Goal: Information Seeking & Learning: Check status

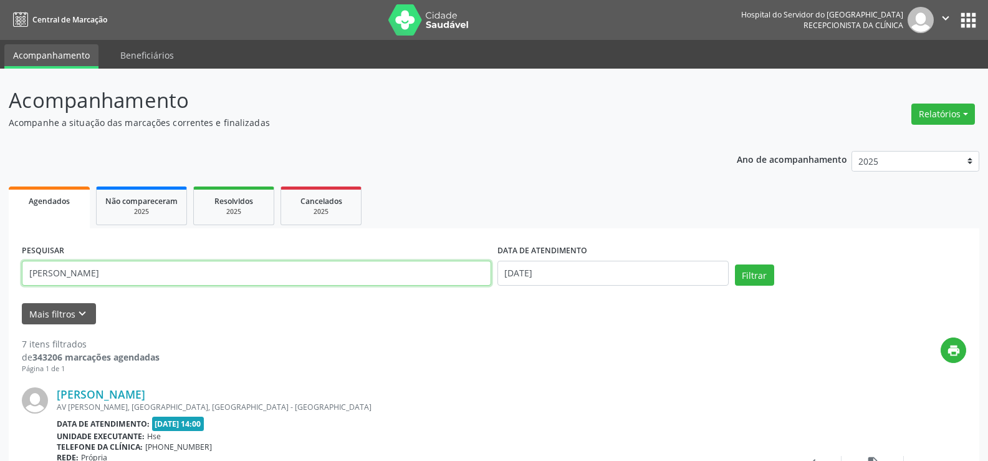
drag, startPoint x: 139, startPoint y: 276, endPoint x: 0, endPoint y: 272, distance: 139.1
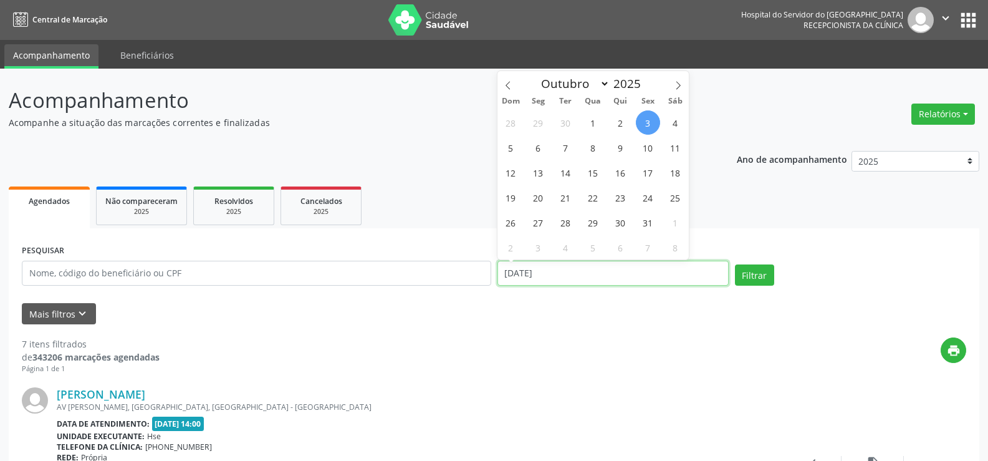
click at [587, 273] on input "[DATE]" at bounding box center [612, 273] width 231 height 25
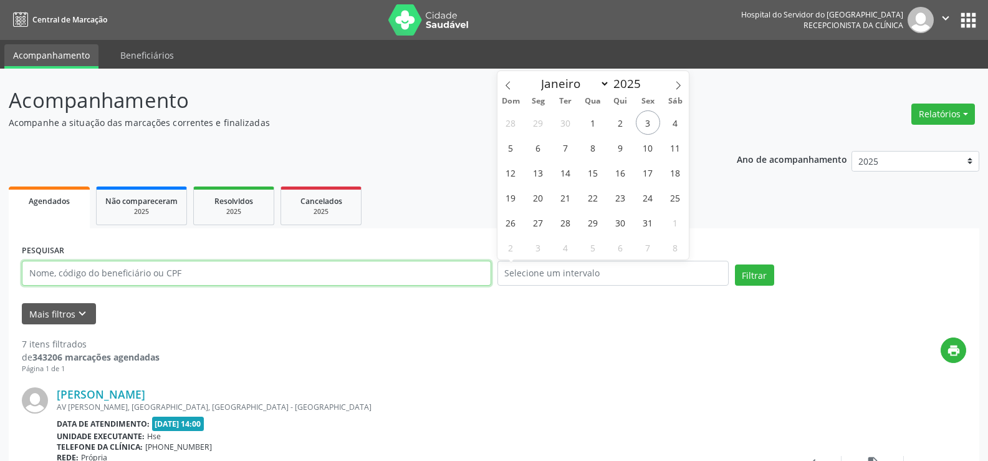
click at [144, 273] on input "text" at bounding box center [256, 273] width 469 height 25
type input "aurilene"
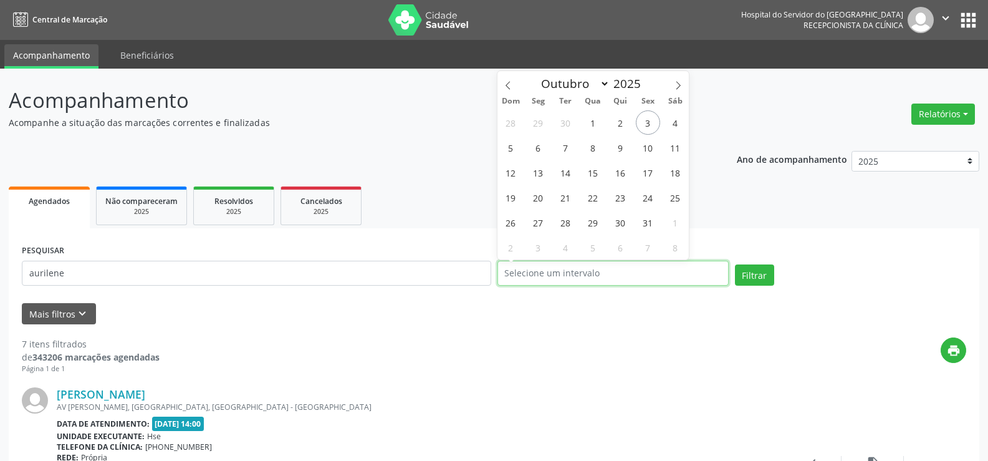
click at [601, 281] on input "text" at bounding box center [612, 273] width 231 height 25
click at [648, 124] on span "3" at bounding box center [648, 122] width 24 height 24
type input "[DATE]"
click at [648, 124] on span "3" at bounding box center [648, 122] width 24 height 24
click at [582, 272] on input "[DATE]" at bounding box center [612, 273] width 231 height 25
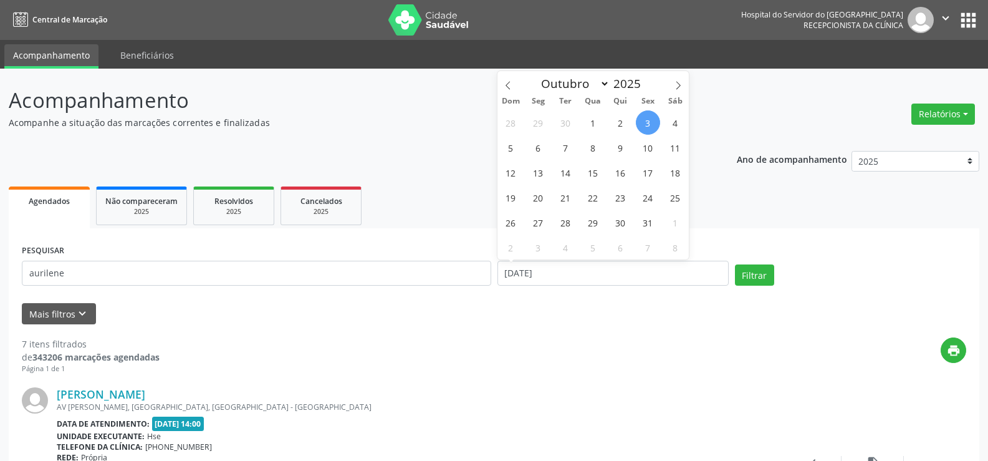
click at [741, 208] on ul "Agendados Não compareceram 2025 Resolvidos 2025 Cancelados 2025" at bounding box center [494, 205] width 971 height 45
click at [949, 117] on button "Relatórios" at bounding box center [943, 113] width 64 height 21
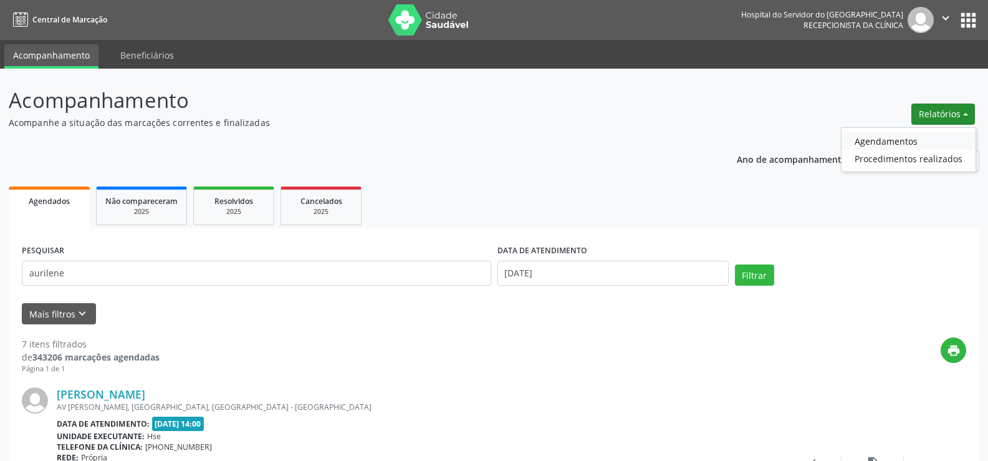
click at [934, 133] on link "Agendamentos" at bounding box center [909, 140] width 134 height 17
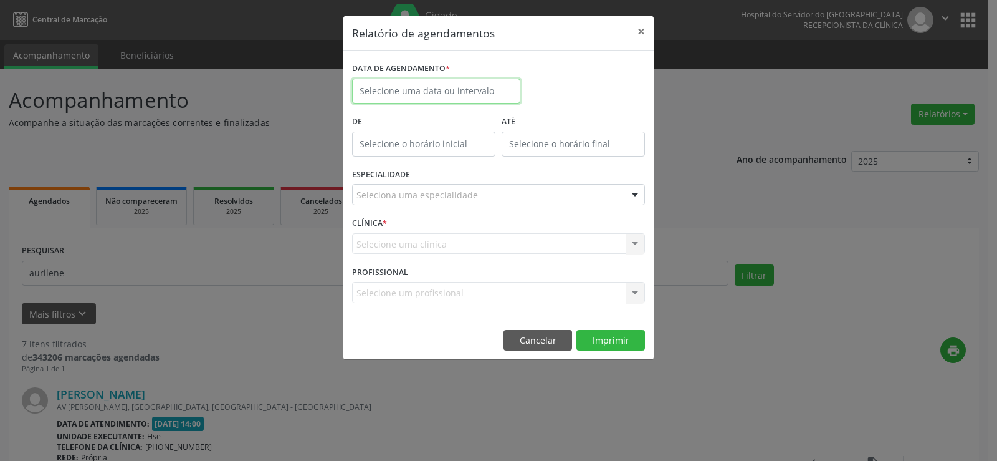
click at [440, 93] on input "text" at bounding box center [436, 91] width 168 height 25
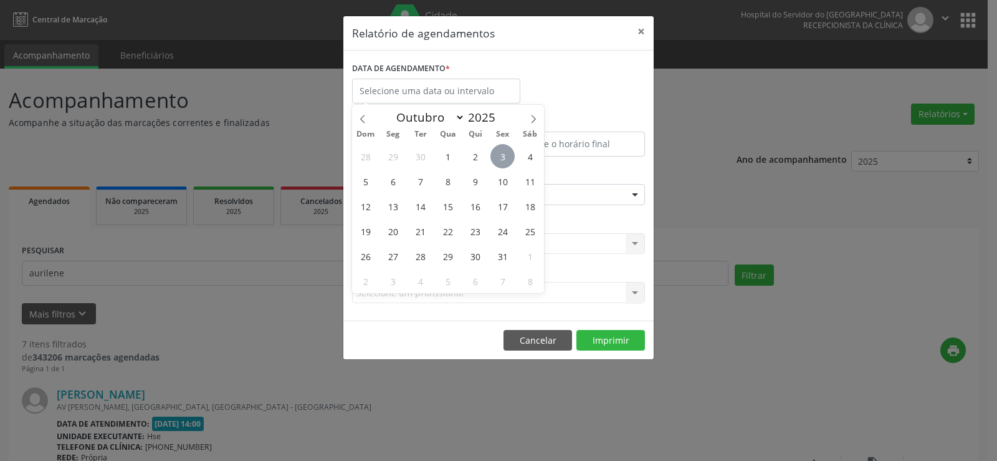
click at [502, 158] on span "3" at bounding box center [503, 156] width 24 height 24
type input "[DATE]"
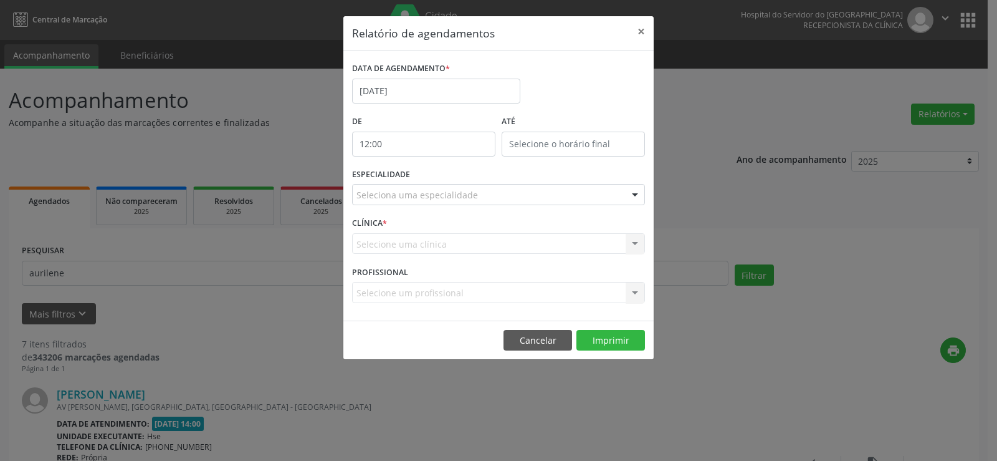
click at [441, 139] on input "12:00" at bounding box center [423, 144] width 143 height 25
click at [444, 175] on span at bounding box center [442, 177] width 9 height 12
type input "11:00"
type input "11"
click at [444, 175] on span at bounding box center [442, 177] width 9 height 12
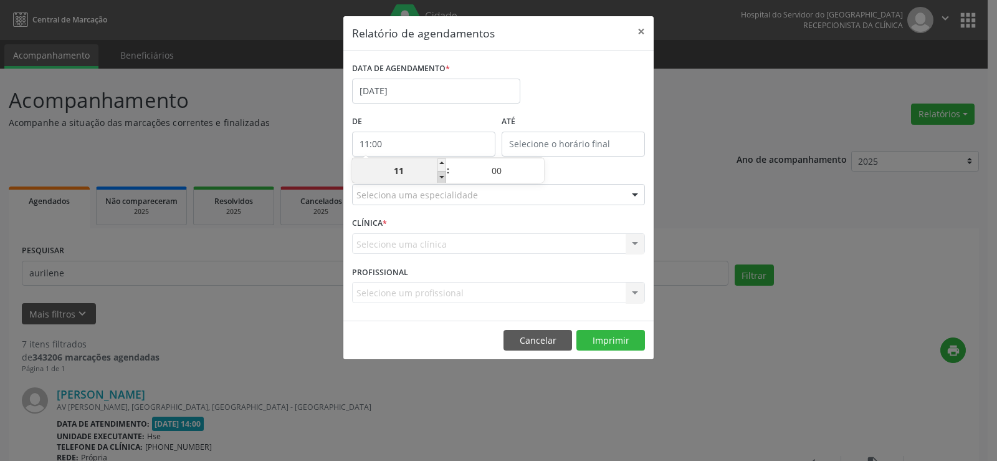
type input "10:00"
type input "10"
click at [444, 175] on span at bounding box center [442, 177] width 9 height 12
type input "09:00"
type input "09"
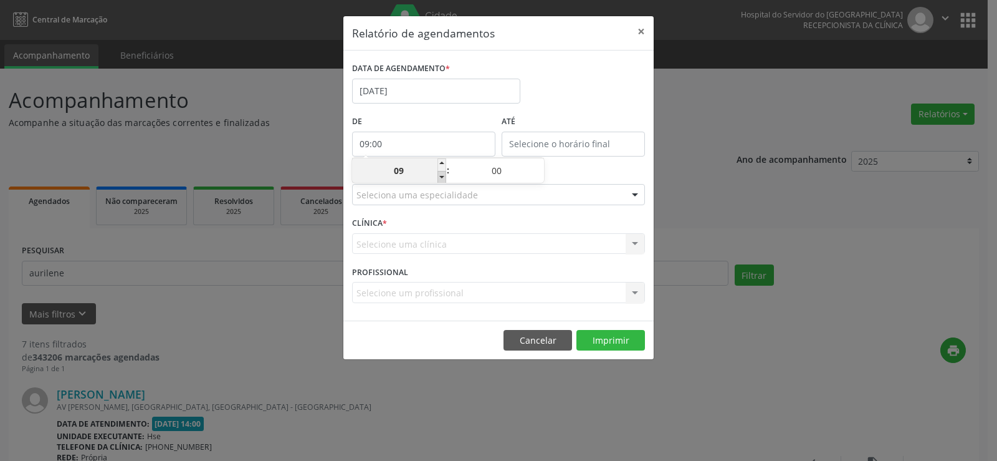
click at [444, 175] on span at bounding box center [442, 177] width 9 height 12
type input "08:00"
type input "08"
click at [444, 175] on span at bounding box center [442, 177] width 9 height 12
type input "07:00"
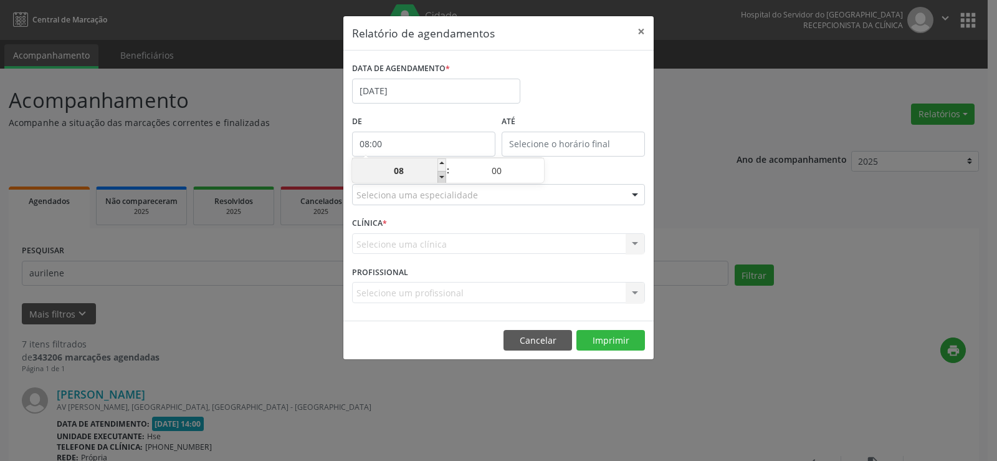
type input "07"
click at [444, 175] on span at bounding box center [442, 177] width 9 height 12
type input "06:00"
type input "06"
click at [577, 144] on input "12:00" at bounding box center [573, 144] width 143 height 25
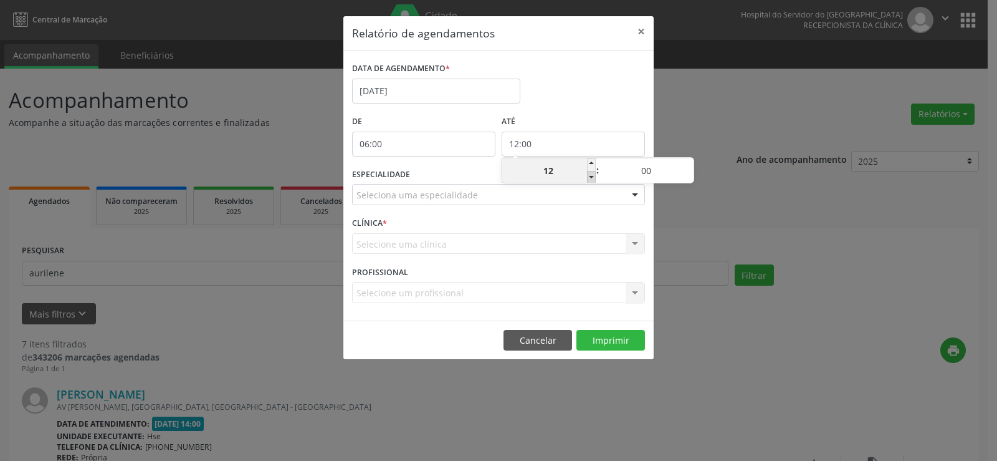
click at [593, 178] on span at bounding box center [591, 177] width 9 height 12
type input "11:00"
type input "11"
click at [593, 178] on span at bounding box center [591, 177] width 9 height 12
type input "10:00"
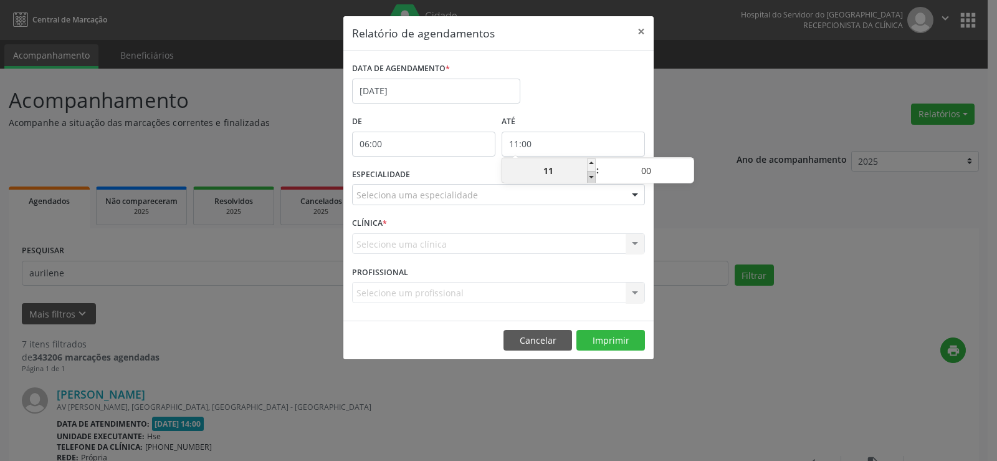
type input "10"
click at [686, 161] on span at bounding box center [689, 164] width 9 height 12
type input "10:05"
type input "05"
click at [686, 161] on span at bounding box center [689, 164] width 9 height 12
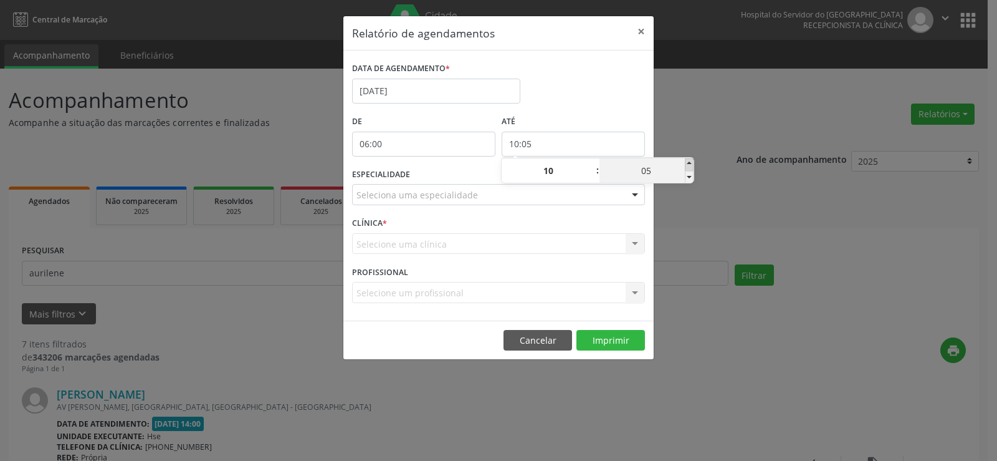
type input "10:10"
type input "10"
click at [686, 161] on span at bounding box center [689, 164] width 9 height 12
type input "10:15"
type input "15"
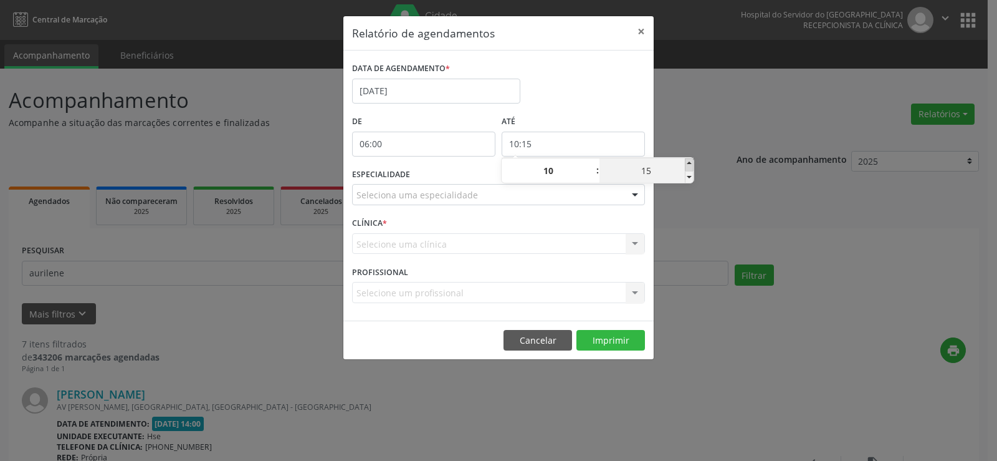
click at [686, 161] on span at bounding box center [689, 164] width 9 height 12
type input "10:20"
type input "20"
click at [686, 161] on span at bounding box center [689, 164] width 9 height 12
type input "10:25"
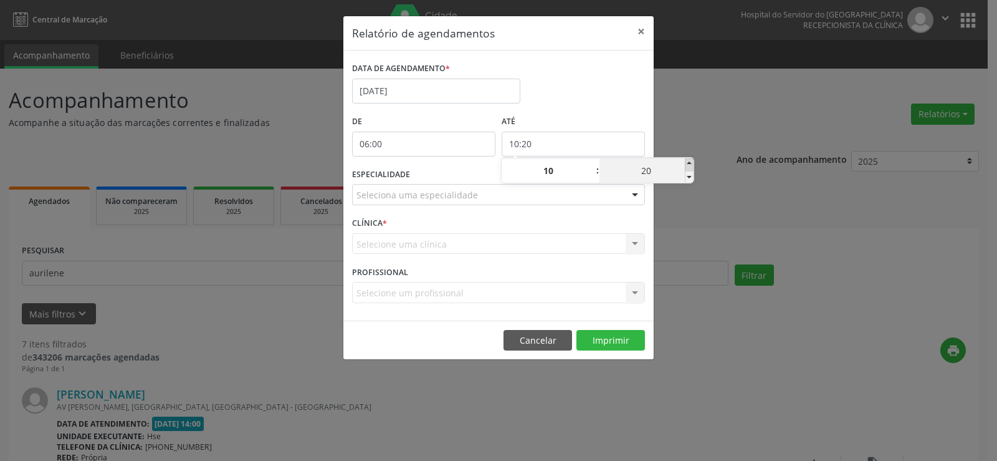
type input "25"
click at [686, 161] on span at bounding box center [689, 164] width 9 height 12
type input "10:30"
type input "30"
click at [686, 161] on span at bounding box center [689, 164] width 9 height 12
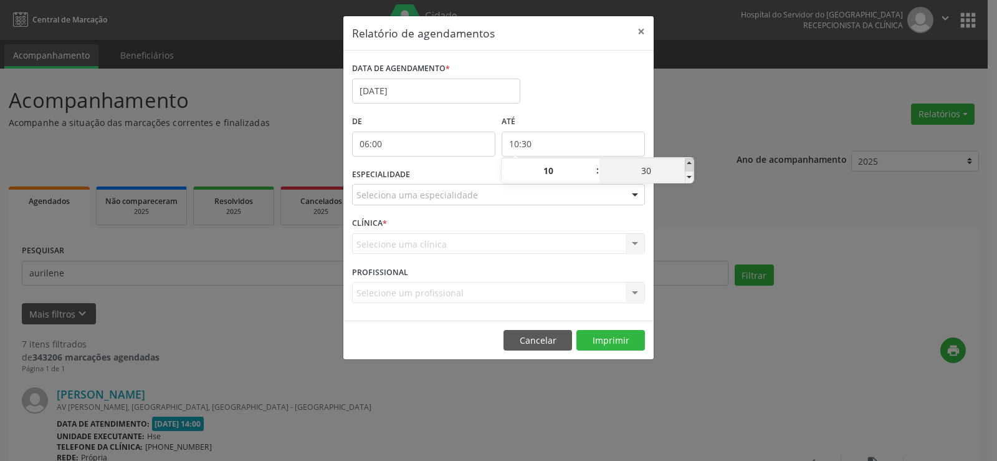
type input "10:35"
type input "35"
click at [686, 161] on span at bounding box center [689, 164] width 9 height 12
type input "10:40"
type input "40"
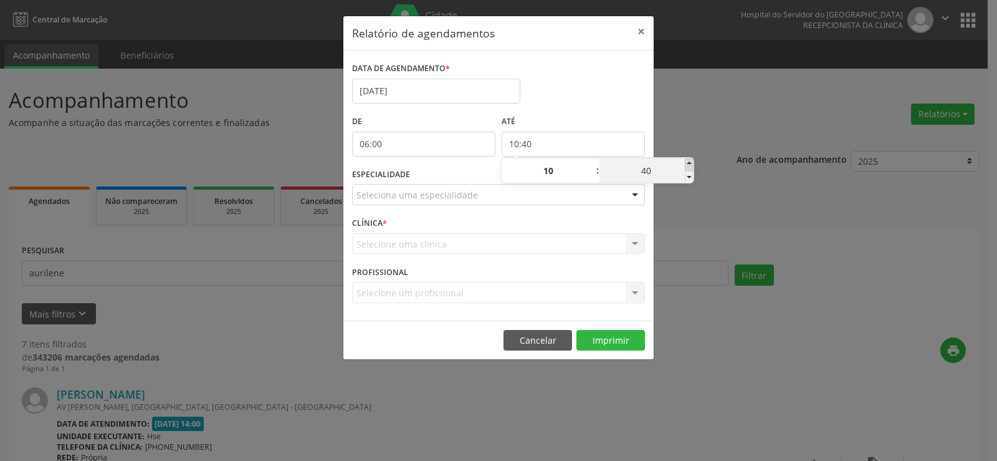
click at [686, 161] on span at bounding box center [689, 164] width 9 height 12
type input "10:45"
type input "45"
click at [686, 161] on span at bounding box center [689, 164] width 9 height 12
type input "10:50"
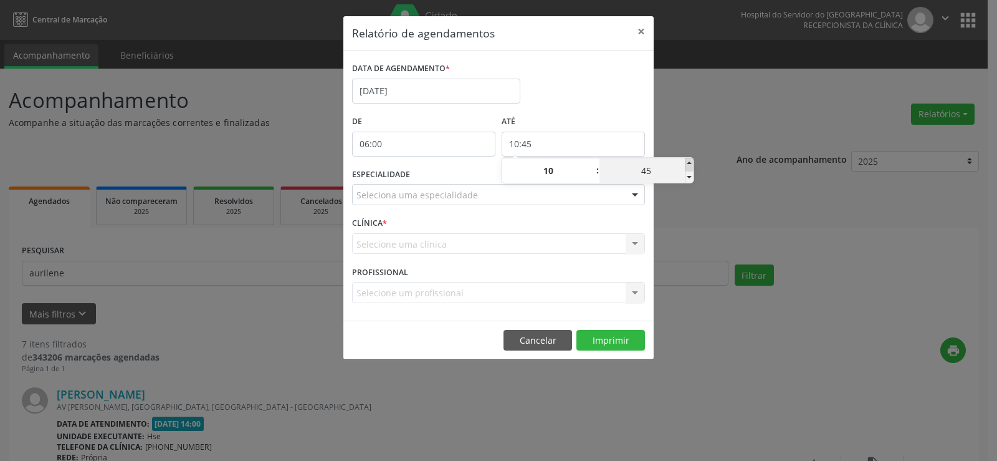
type input "50"
click at [686, 161] on span at bounding box center [689, 164] width 9 height 12
type input "10:55"
type input "55"
click at [686, 161] on span at bounding box center [689, 164] width 9 height 12
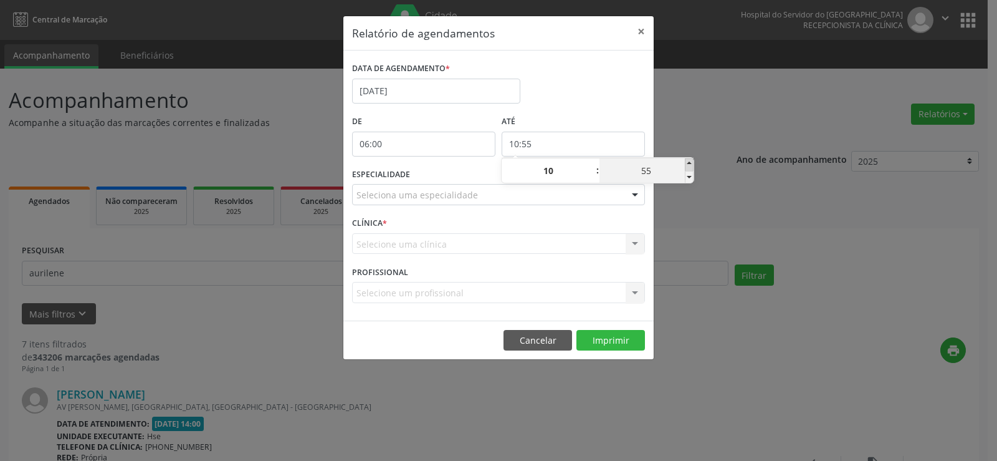
type input "11:00"
type input "11"
type input "00"
click at [688, 175] on span at bounding box center [689, 177] width 9 height 12
type input "10:55"
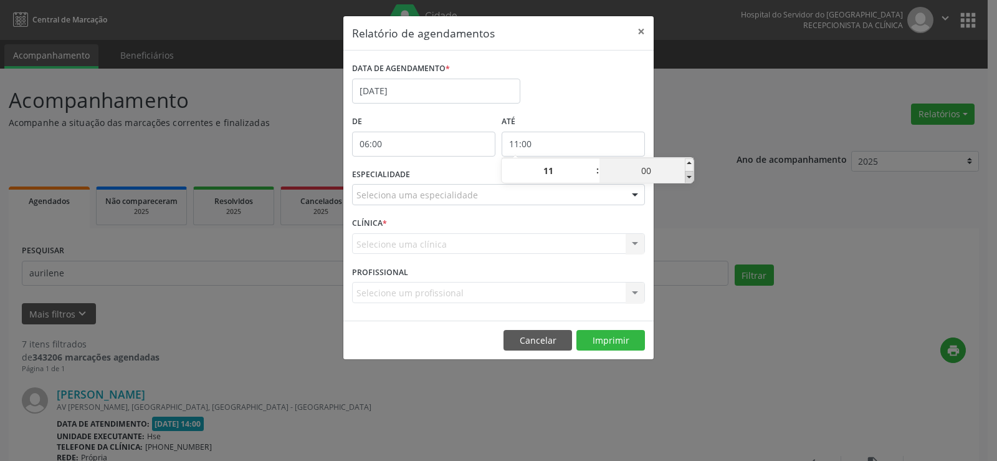
type input "10"
type input "55"
click at [700, 133] on div "Relatório de agendamentos × DATA DE AGENDAMENTO * [DATE] De 06:00 ATÉ 10:55 ESP…" at bounding box center [498, 230] width 997 height 461
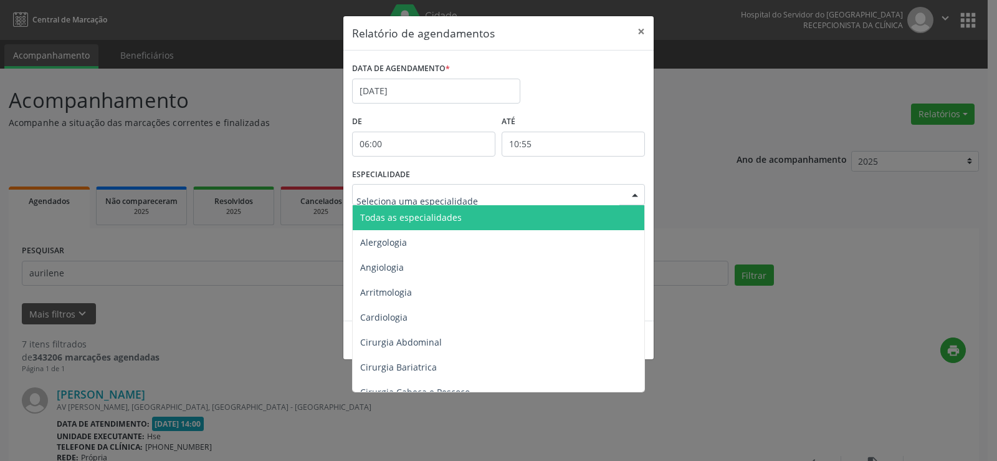
click at [635, 193] on div at bounding box center [635, 195] width 19 height 21
click at [616, 212] on span "Todas as especialidades" at bounding box center [500, 217] width 294 height 25
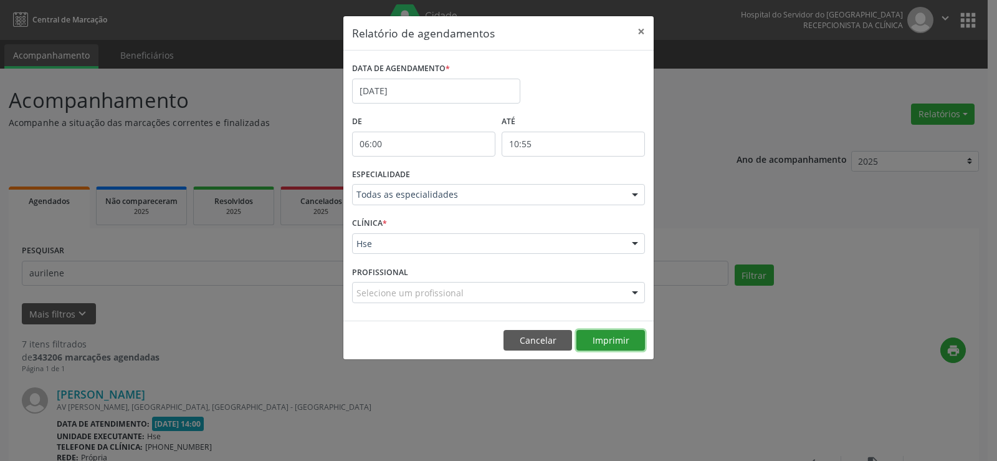
click at [613, 338] on button "Imprimir" at bounding box center [611, 340] width 69 height 21
click at [643, 25] on button "×" at bounding box center [641, 31] width 25 height 31
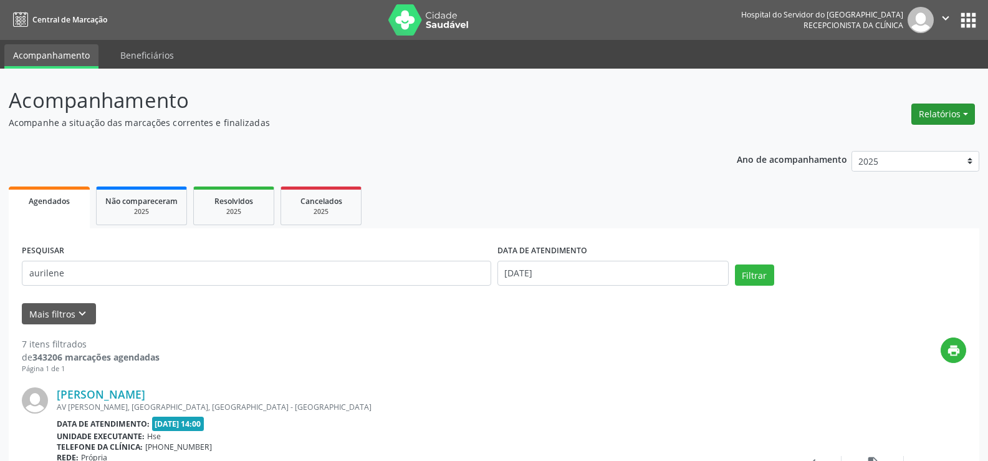
click at [957, 118] on button "Relatórios" at bounding box center [943, 113] width 64 height 21
click at [942, 136] on link "Agendamentos" at bounding box center [909, 140] width 134 height 17
select select "9"
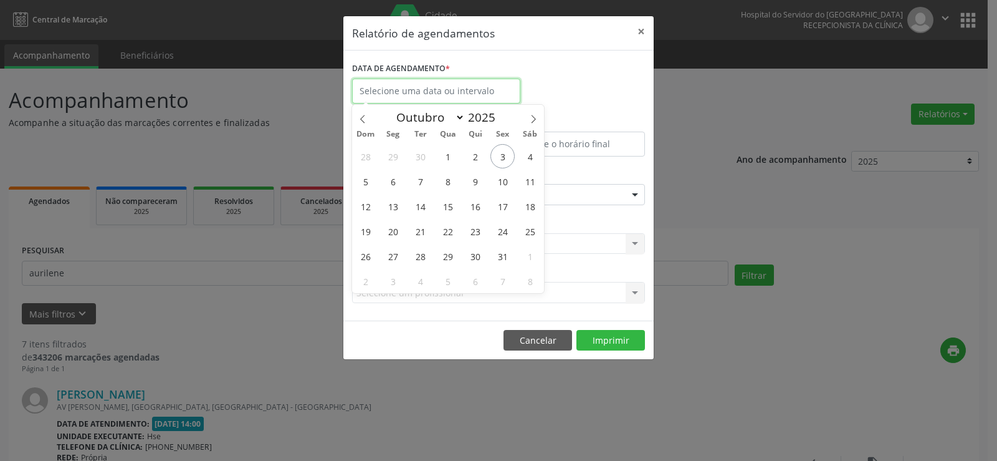
click at [380, 90] on input "text" at bounding box center [436, 91] width 168 height 25
click at [507, 162] on span "3" at bounding box center [503, 156] width 24 height 24
type input "[DATE]"
click at [507, 162] on span "3" at bounding box center [503, 156] width 24 height 24
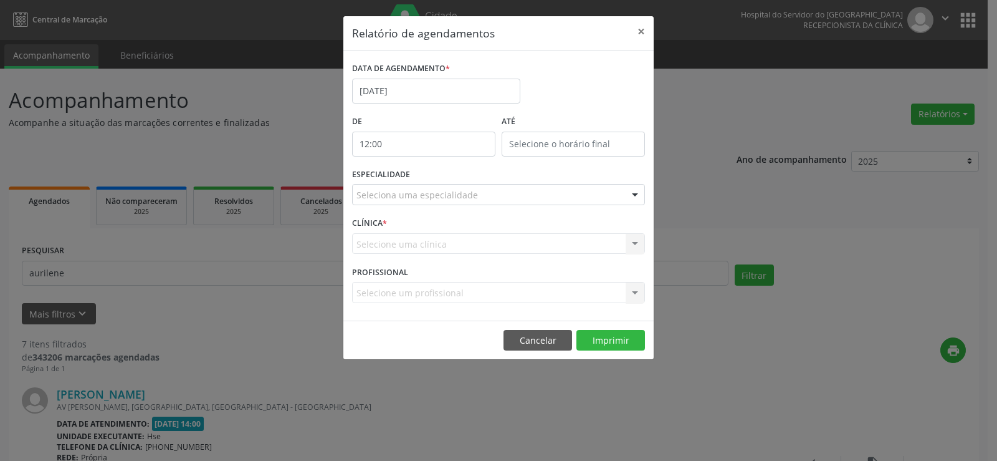
click at [418, 141] on input "12:00" at bounding box center [423, 144] width 143 height 25
click at [443, 163] on span at bounding box center [442, 164] width 9 height 12
type input "13:00"
type input "13"
click at [443, 163] on span at bounding box center [442, 164] width 9 height 12
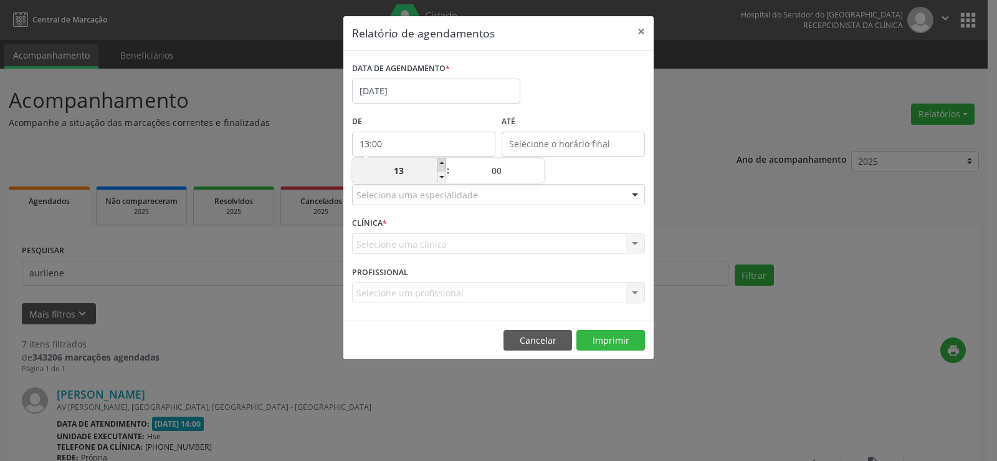
type input "14:00"
type input "14"
click at [443, 163] on span at bounding box center [442, 164] width 9 height 12
type input "15:00"
type input "15"
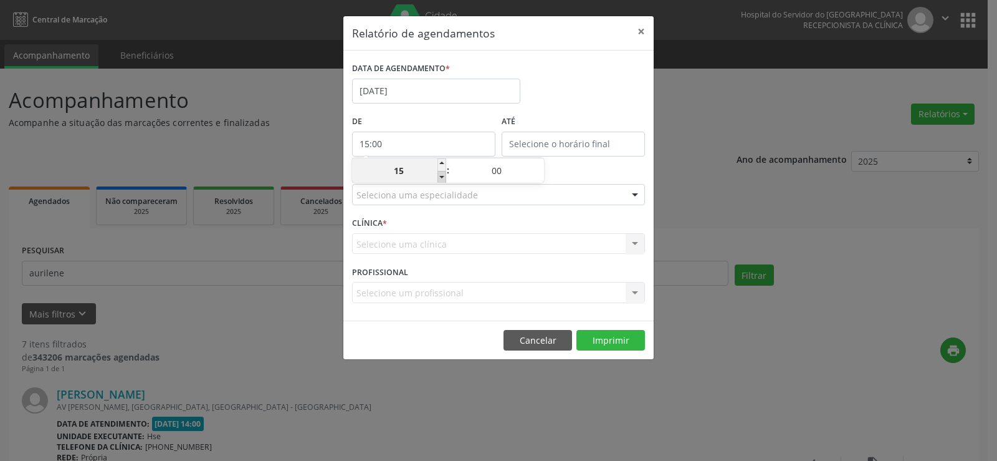
click at [443, 178] on span at bounding box center [442, 177] width 9 height 12
type input "14:00"
type input "14"
click at [443, 178] on span at bounding box center [442, 177] width 9 height 12
type input "13:00"
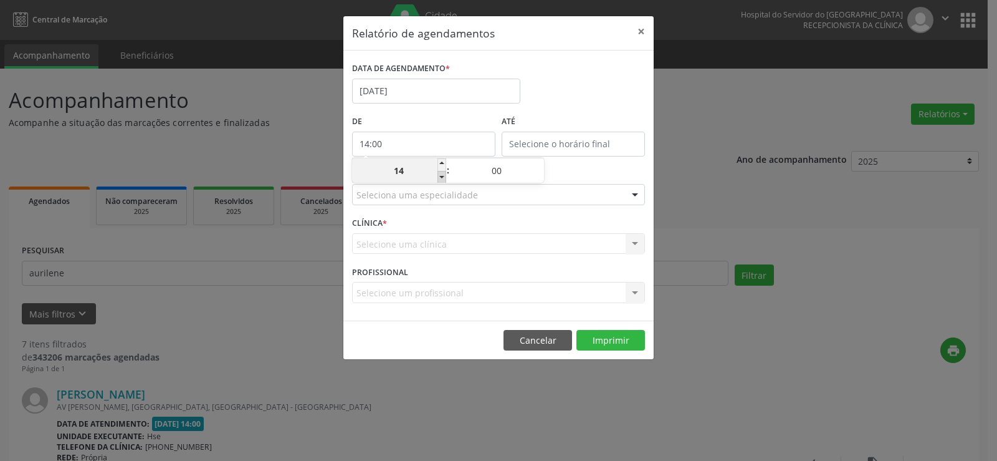
type input "13"
click at [443, 178] on span at bounding box center [442, 177] width 9 height 12
type input "12:00"
type input "12"
click at [443, 178] on span at bounding box center [442, 177] width 9 height 12
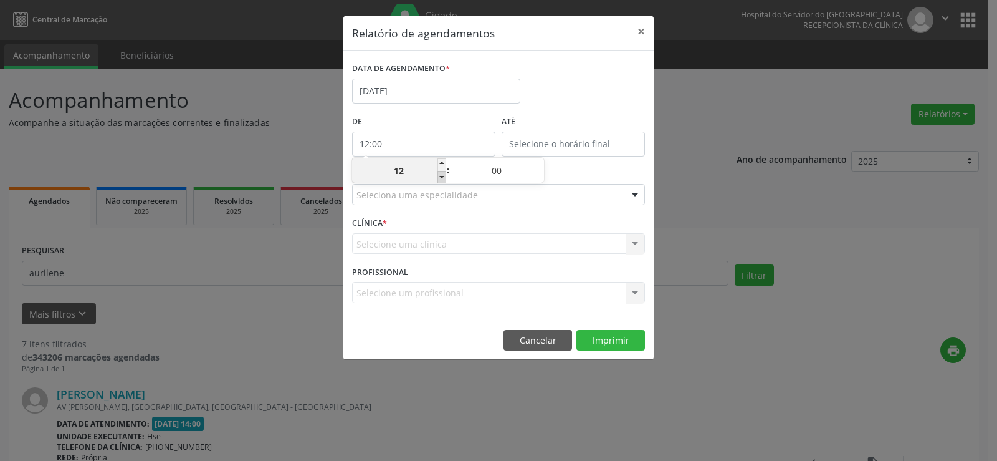
type input "11:00"
type input "11"
click at [529, 148] on input "12:00" at bounding box center [573, 144] width 143 height 25
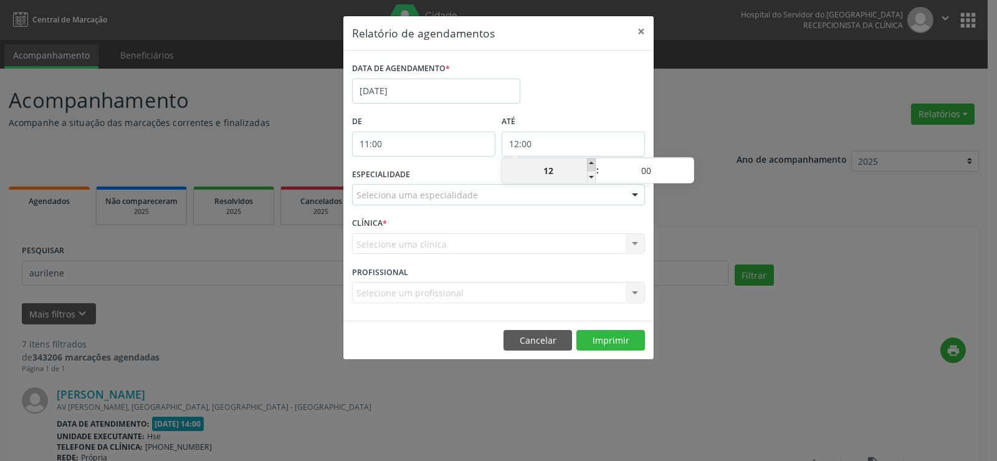
click at [590, 164] on span at bounding box center [591, 164] width 9 height 12
type input "13:00"
type input "13"
click at [590, 164] on span at bounding box center [591, 164] width 9 height 12
type input "14:00"
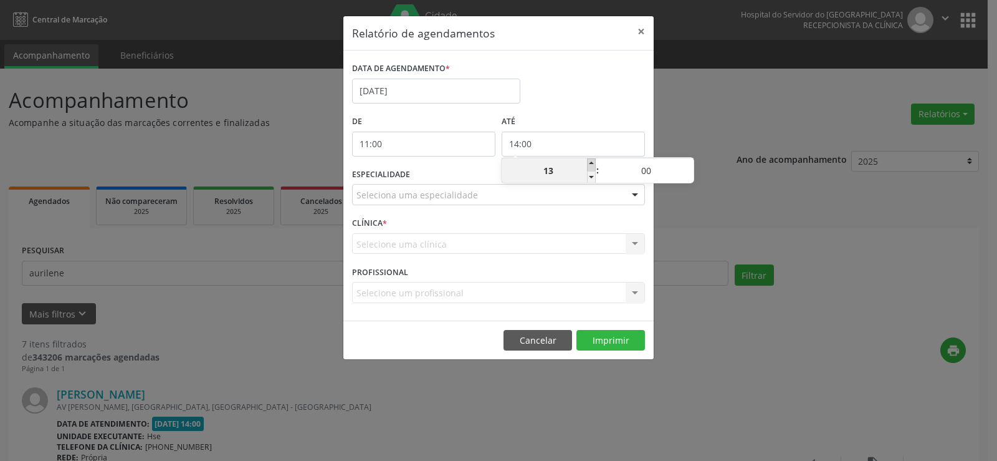
type input "14"
click at [686, 163] on span at bounding box center [689, 164] width 9 height 12
type input "14:05"
type input "05"
click at [686, 163] on span at bounding box center [689, 164] width 9 height 12
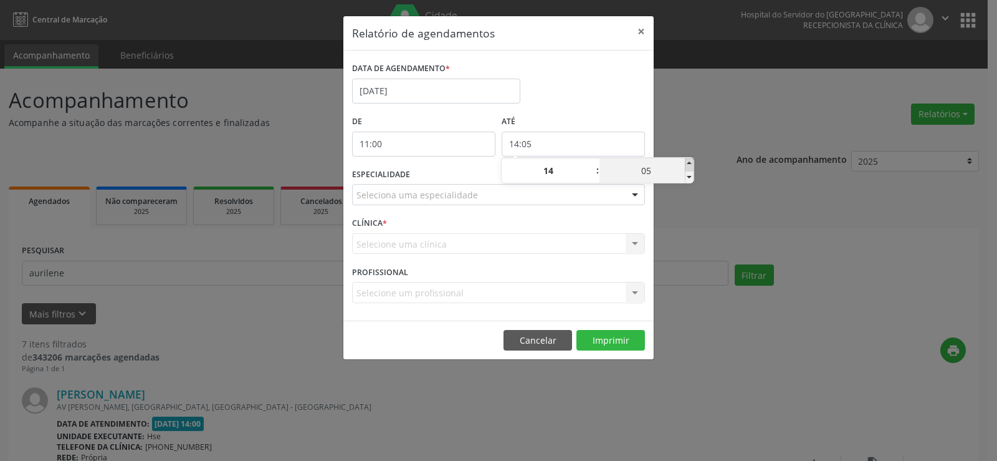
type input "14:10"
type input "10"
click at [686, 163] on span at bounding box center [689, 164] width 9 height 12
type input "14:15"
type input "15"
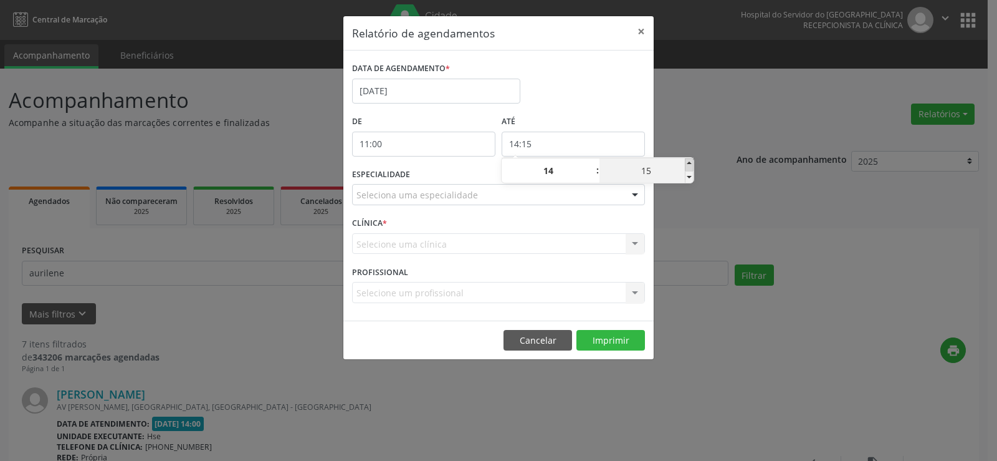
click at [686, 163] on span at bounding box center [689, 164] width 9 height 12
type input "14:20"
type input "20"
click at [686, 163] on span at bounding box center [689, 164] width 9 height 12
type input "14:25"
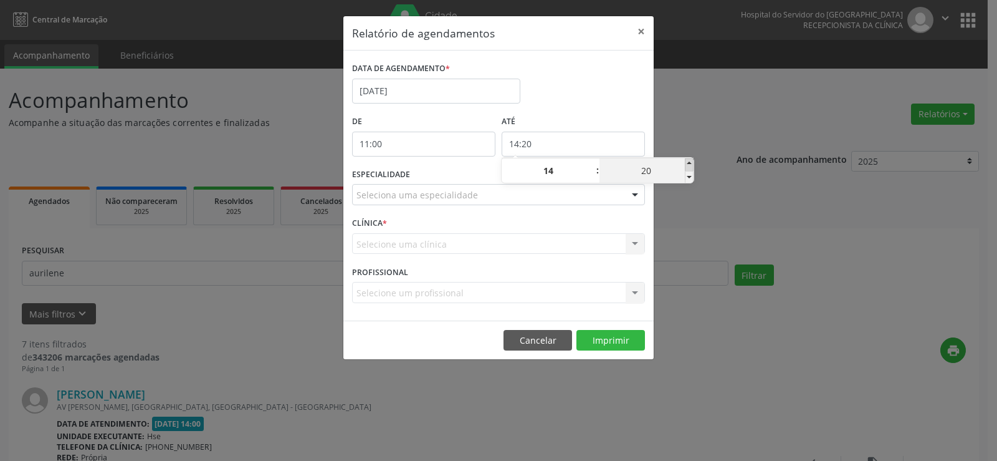
type input "25"
click at [686, 163] on span at bounding box center [689, 164] width 9 height 12
type input "14:30"
type input "30"
click at [686, 163] on span at bounding box center [689, 164] width 9 height 12
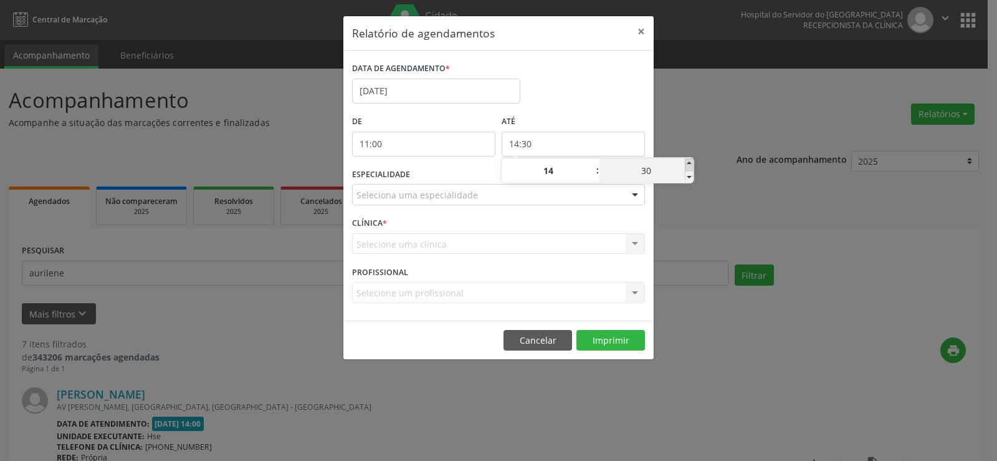
type input "14:35"
type input "35"
click at [686, 163] on span at bounding box center [689, 164] width 9 height 12
type input "14:40"
type input "40"
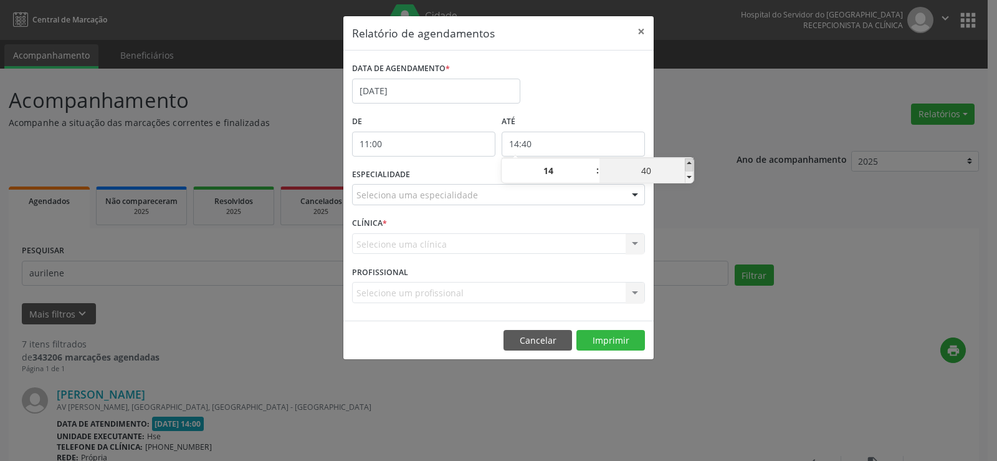
click at [686, 163] on span at bounding box center [689, 164] width 9 height 12
type input "14:45"
type input "45"
click at [686, 163] on span at bounding box center [689, 164] width 9 height 12
type input "14:50"
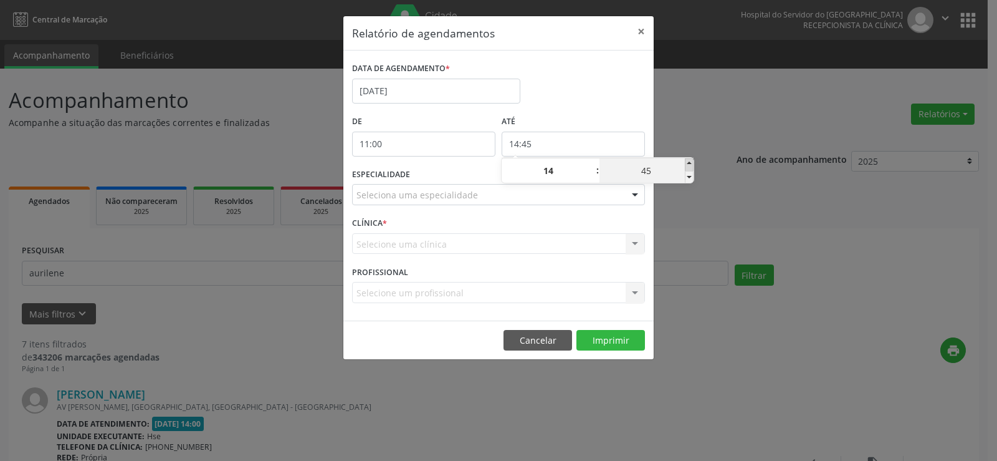
type input "50"
click at [686, 163] on span at bounding box center [689, 164] width 9 height 12
type input "14:55"
type input "55"
click at [712, 112] on div "Relatório de agendamentos × DATA DE AGENDAMENTO * [DATE] De 11:00 ATÉ 14:55 ESP…" at bounding box center [498, 230] width 997 height 461
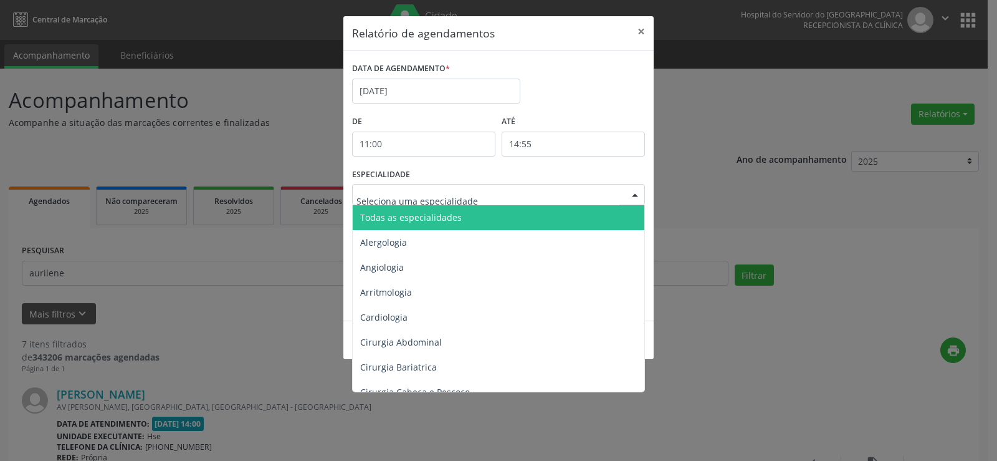
click at [638, 193] on div at bounding box center [635, 195] width 19 height 21
click at [590, 221] on span "Todas as especialidades" at bounding box center [500, 217] width 294 height 25
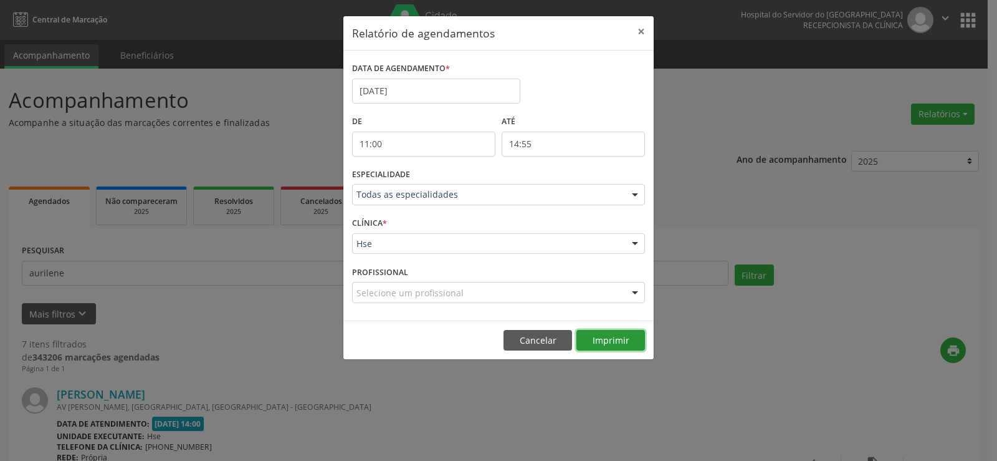
click at [594, 341] on button "Imprimir" at bounding box center [611, 340] width 69 height 21
click at [645, 31] on button "×" at bounding box center [641, 31] width 25 height 31
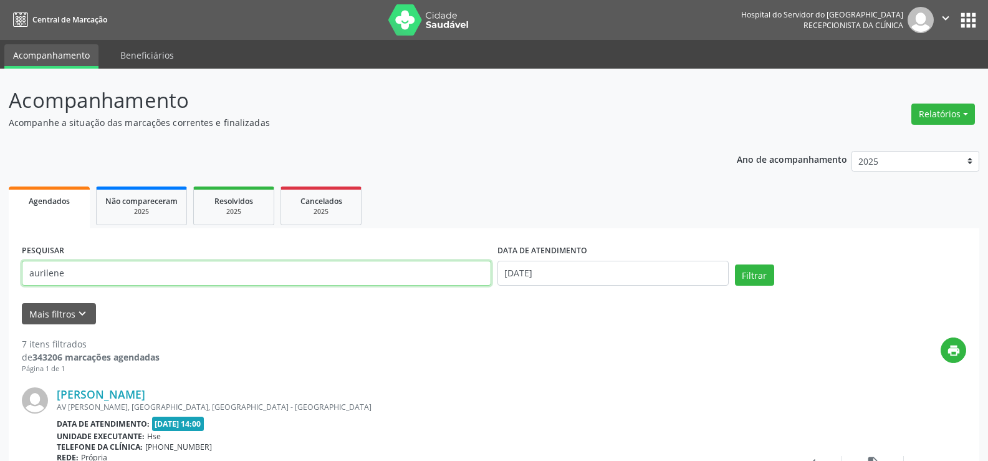
drag, startPoint x: 110, startPoint y: 270, endPoint x: 0, endPoint y: 275, distance: 110.4
paste input "[PERSON_NAME]"
click at [27, 275] on input "[PERSON_NAME]" at bounding box center [256, 273] width 469 height 25
type input "[PERSON_NAME]"
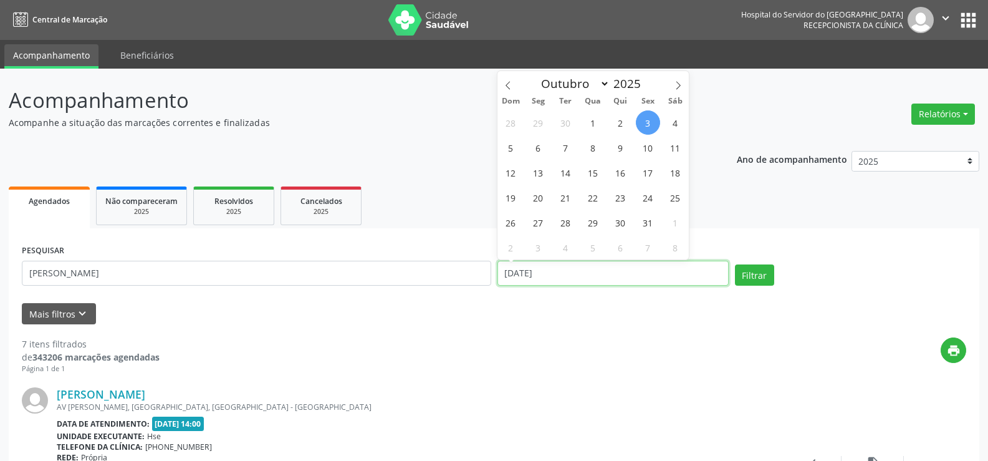
click at [559, 269] on input "[DATE]" at bounding box center [612, 273] width 231 height 25
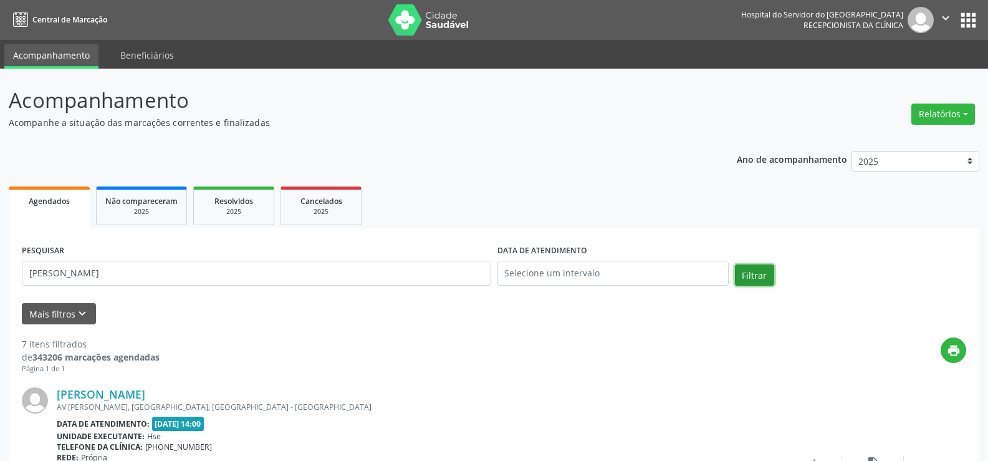
click at [751, 274] on button "Filtrar" at bounding box center [754, 274] width 39 height 21
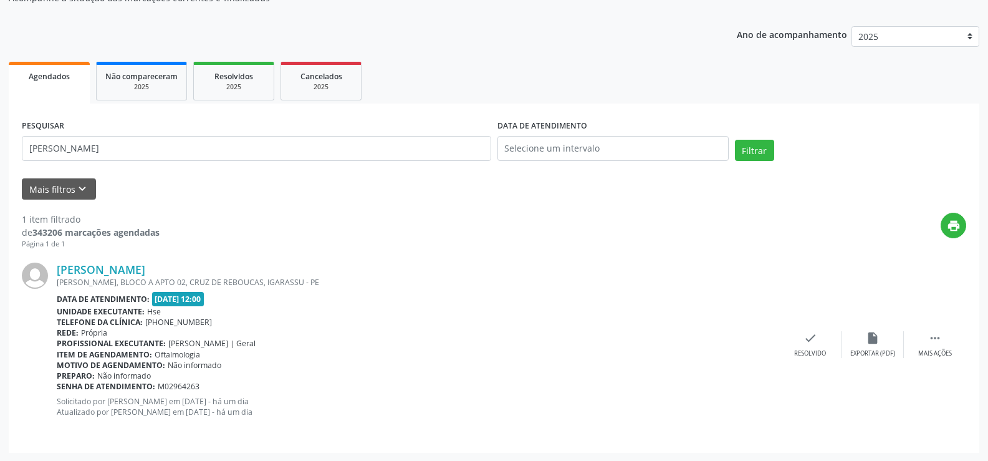
scroll to position [125, 0]
click at [145, 272] on link "[PERSON_NAME]" at bounding box center [101, 269] width 89 height 14
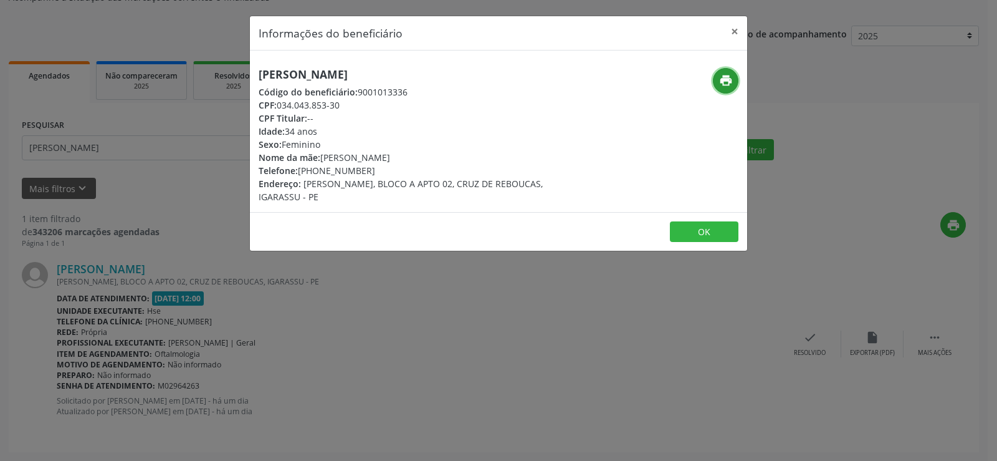
click at [727, 83] on icon "print" at bounding box center [726, 81] width 14 height 14
click at [731, 32] on button "×" at bounding box center [734, 31] width 25 height 31
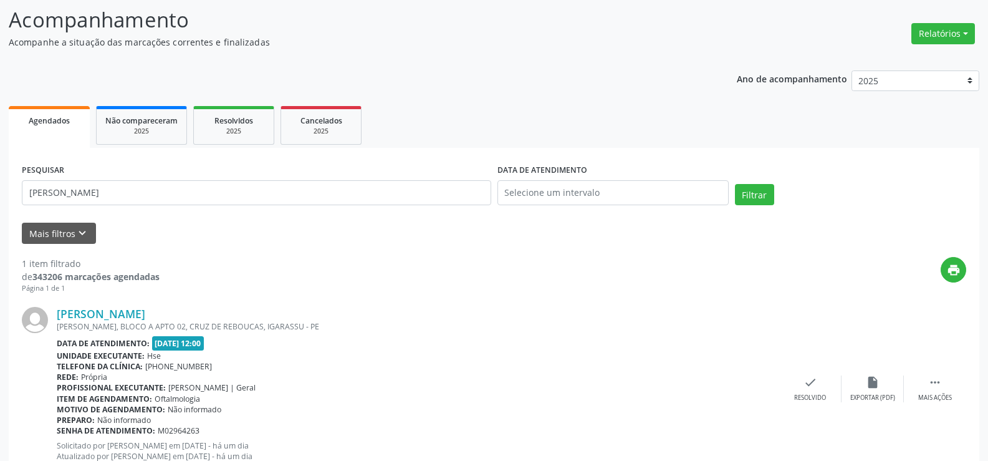
scroll to position [1, 0]
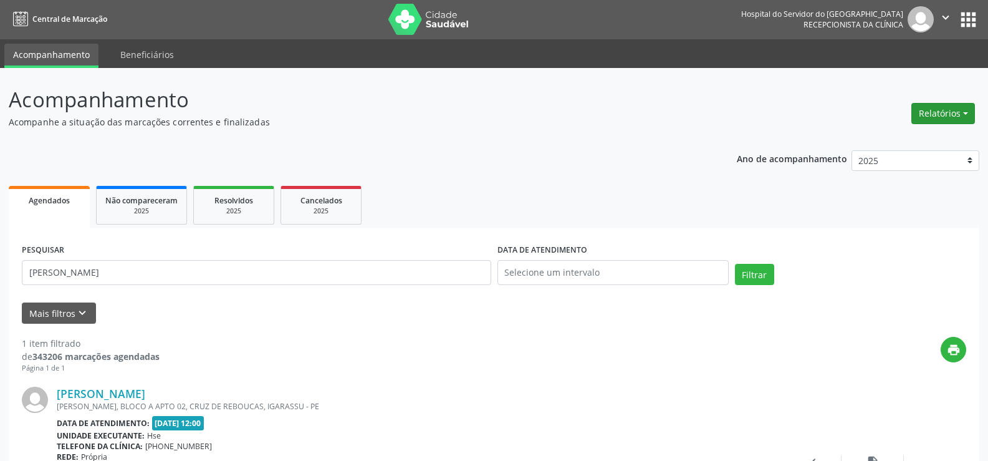
click at [962, 118] on button "Relatórios" at bounding box center [943, 113] width 64 height 21
click at [943, 138] on link "Agendamentos" at bounding box center [909, 140] width 134 height 17
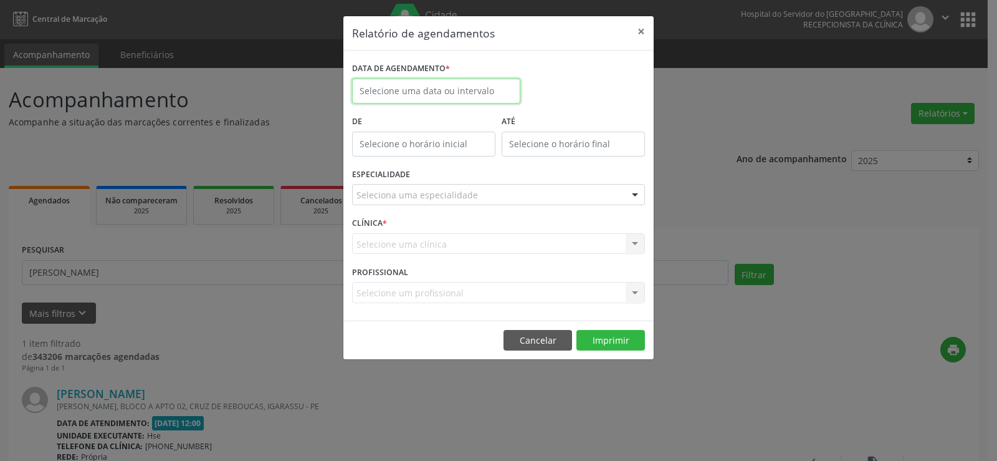
click at [477, 92] on input "text" at bounding box center [436, 91] width 168 height 25
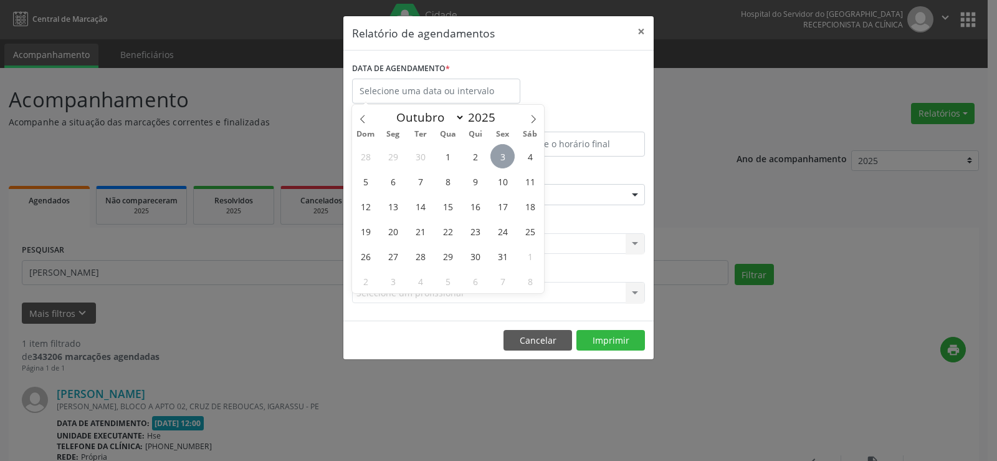
click at [499, 158] on span "3" at bounding box center [503, 156] width 24 height 24
type input "[DATE]"
click at [499, 158] on span "3" at bounding box center [503, 156] width 24 height 24
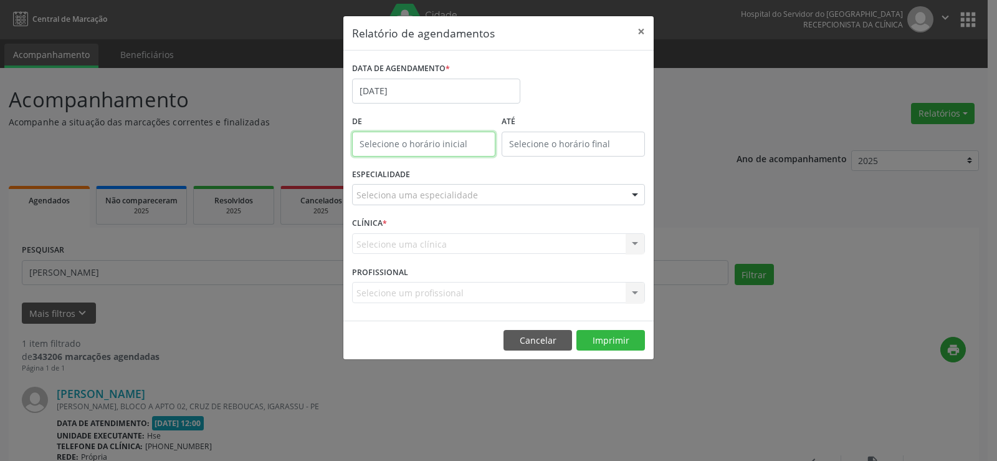
click at [447, 143] on input "text" at bounding box center [423, 144] width 143 height 25
click at [443, 176] on span at bounding box center [442, 177] width 9 height 12
type input "11:00"
type input "11"
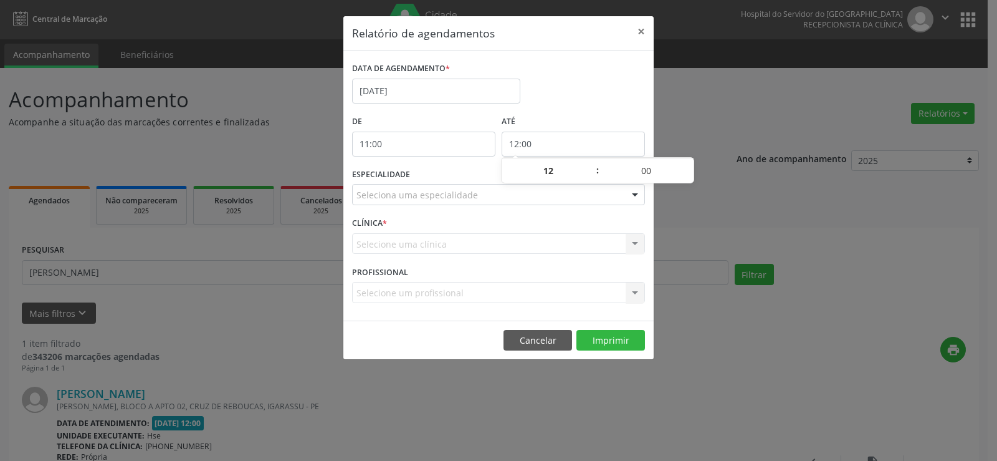
click at [546, 140] on input "12:00" at bounding box center [573, 144] width 143 height 25
click at [595, 168] on span at bounding box center [591, 164] width 9 height 12
type input "13:00"
type input "13"
click at [596, 167] on span ":" at bounding box center [598, 170] width 4 height 25
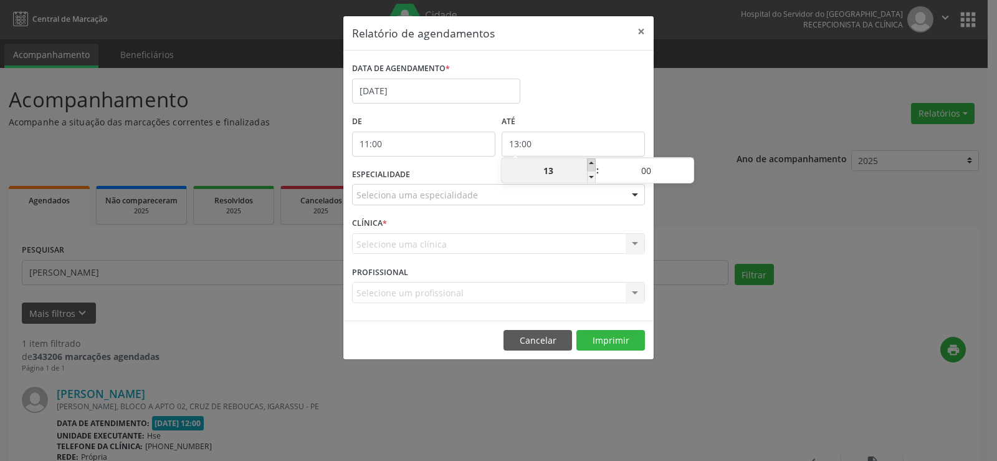
click at [588, 162] on span at bounding box center [591, 164] width 9 height 12
type input "14:00"
type input "14"
click at [687, 164] on span at bounding box center [689, 164] width 9 height 12
type input "14:05"
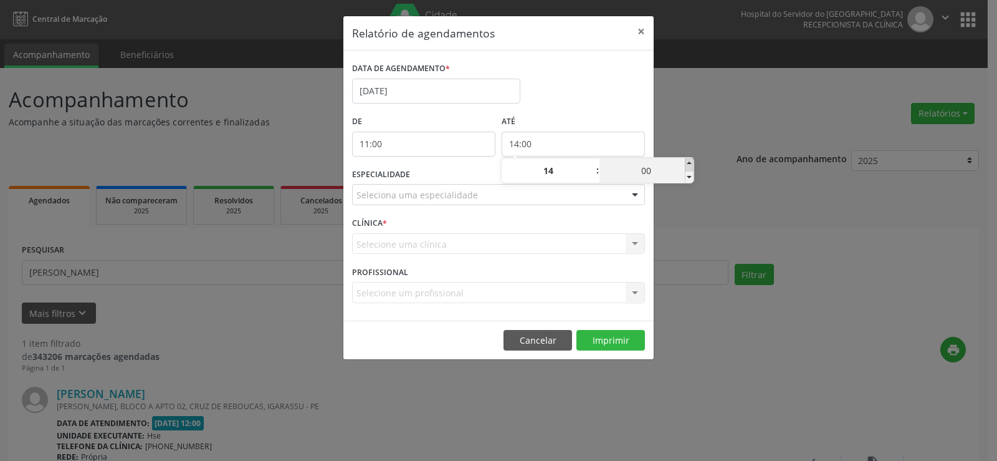
type input "05"
click at [688, 164] on span at bounding box center [689, 164] width 9 height 12
type input "14:10"
type input "10"
click at [688, 164] on span at bounding box center [689, 164] width 9 height 12
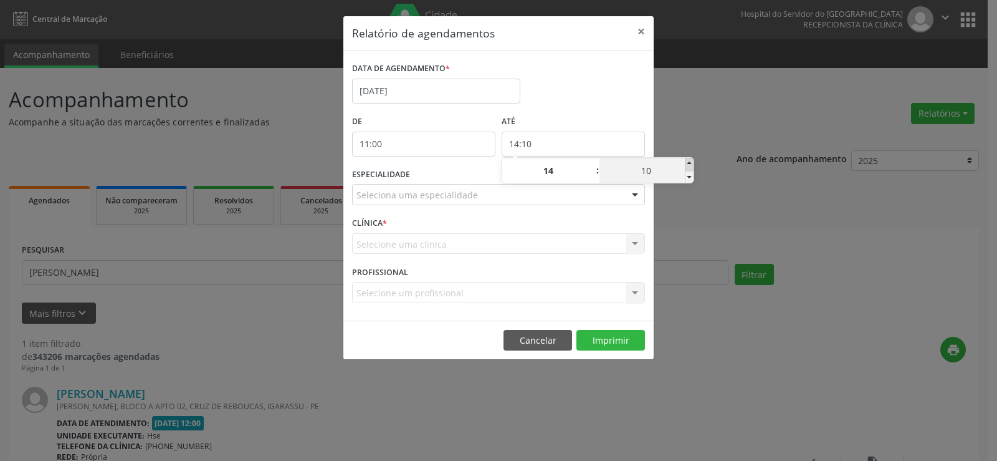
type input "14:15"
type input "15"
click at [688, 164] on span at bounding box center [689, 164] width 9 height 12
type input "14:20"
type input "20"
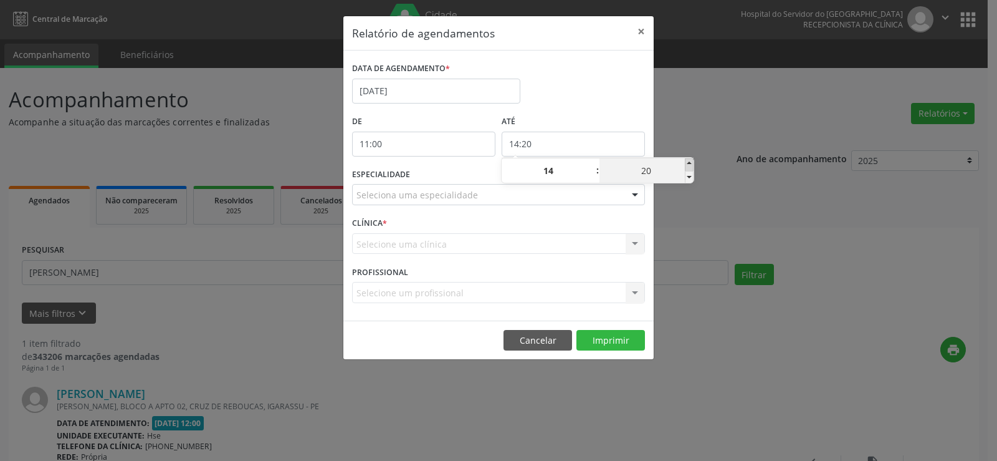
click at [688, 164] on span at bounding box center [689, 164] width 9 height 12
type input "14:25"
type input "25"
click at [688, 164] on span at bounding box center [689, 164] width 9 height 12
type input "14:30"
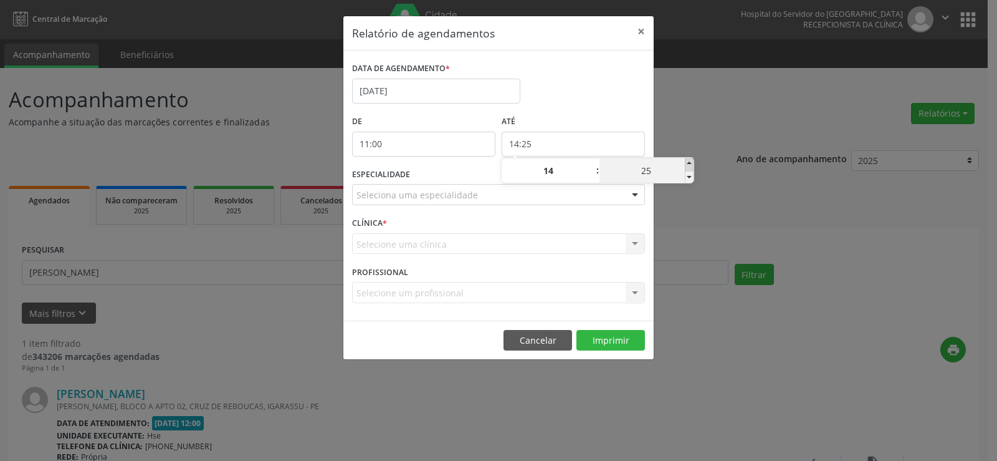
type input "30"
click at [688, 164] on span at bounding box center [689, 164] width 9 height 12
type input "14:35"
type input "35"
click at [688, 164] on span at bounding box center [689, 164] width 9 height 12
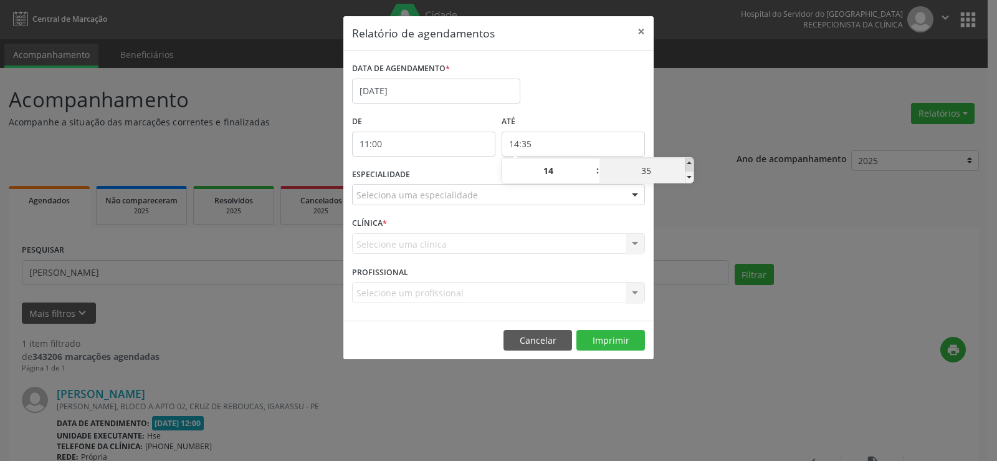
type input "14:40"
type input "40"
click at [688, 164] on span at bounding box center [689, 164] width 9 height 12
type input "14:45"
type input "45"
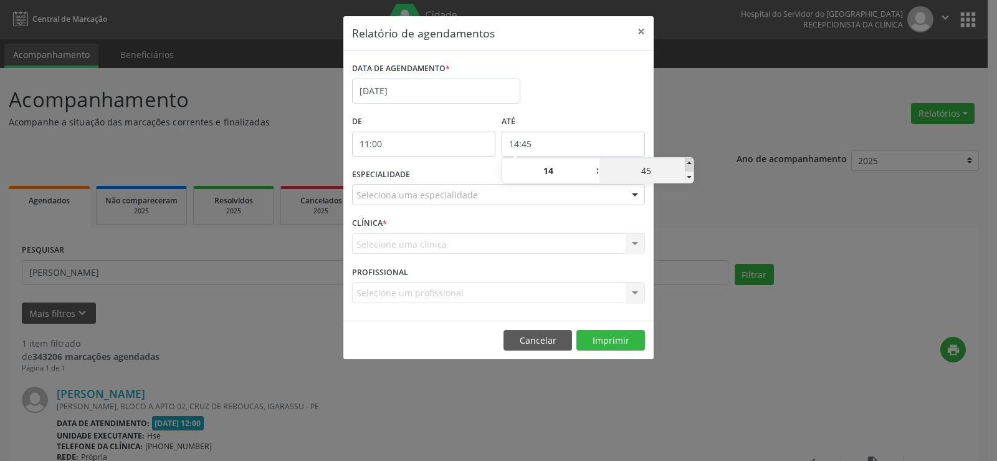
click at [688, 164] on span at bounding box center [689, 164] width 9 height 12
type input "14:50"
type input "50"
click at [688, 164] on span at bounding box center [689, 164] width 9 height 12
type input "14:55"
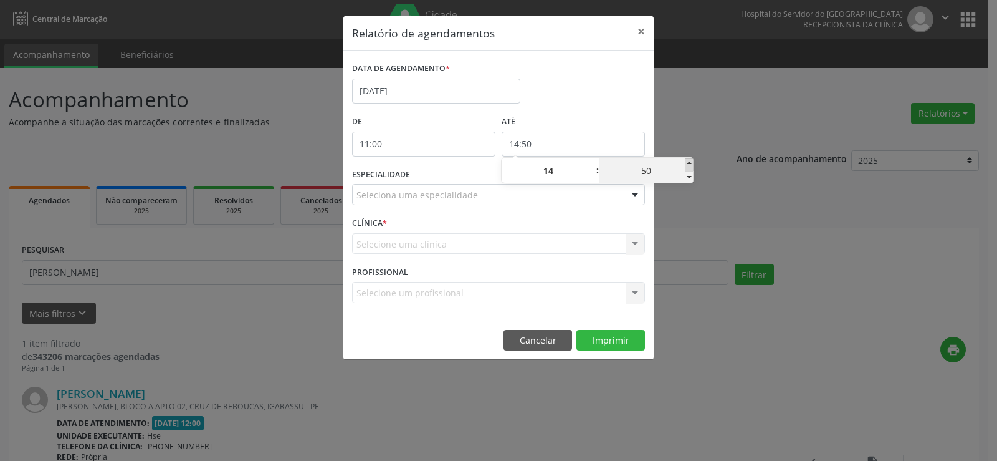
type input "55"
click at [699, 148] on div "Relatório de agendamentos × DATA DE AGENDAMENTO * [DATE] De 11:00 ATÉ 14:55 ESP…" at bounding box center [498, 230] width 997 height 461
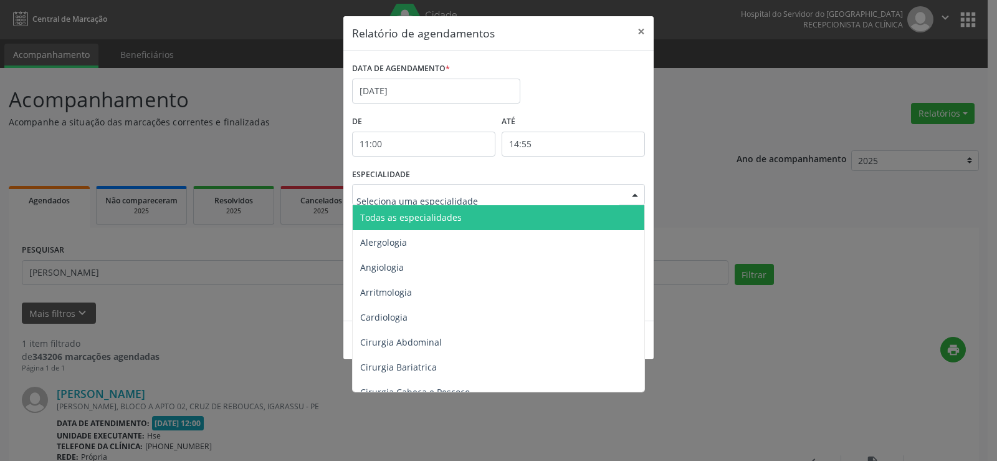
click at [630, 194] on div at bounding box center [635, 195] width 19 height 21
click at [615, 221] on span "Todas as especialidades" at bounding box center [500, 217] width 294 height 25
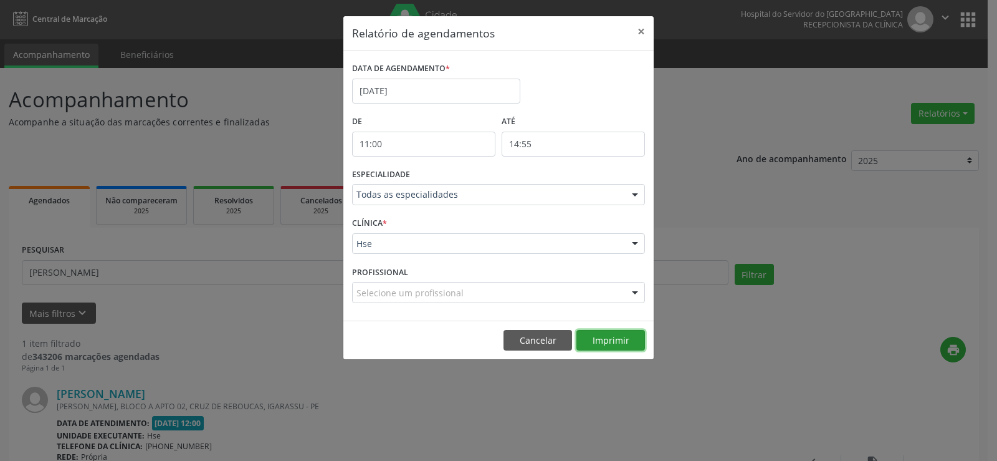
click at [615, 337] on button "Imprimir" at bounding box center [611, 340] width 69 height 21
click at [641, 26] on button "×" at bounding box center [641, 31] width 25 height 31
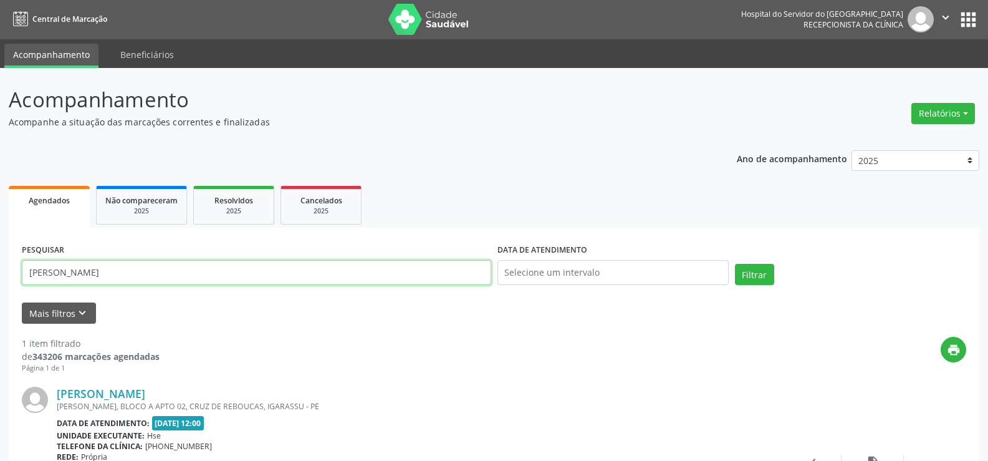
click at [237, 270] on input "[PERSON_NAME]" at bounding box center [256, 272] width 469 height 25
click at [735, 264] on button "Filtrar" at bounding box center [754, 274] width 39 height 21
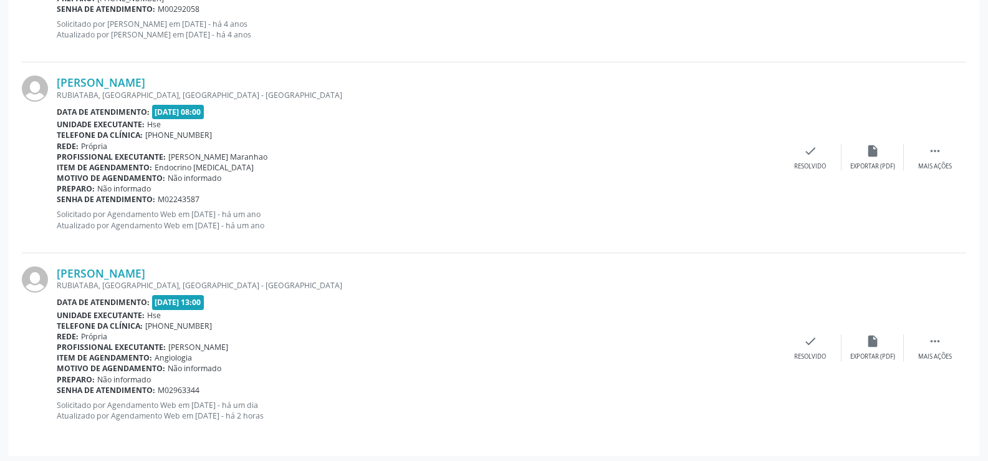
scroll to position [886, 0]
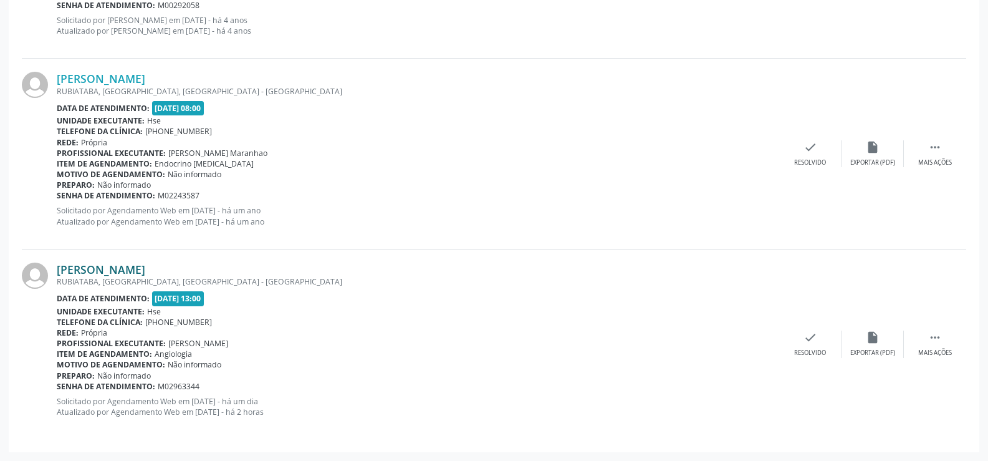
click at [145, 265] on link "[PERSON_NAME]" at bounding box center [101, 269] width 89 height 14
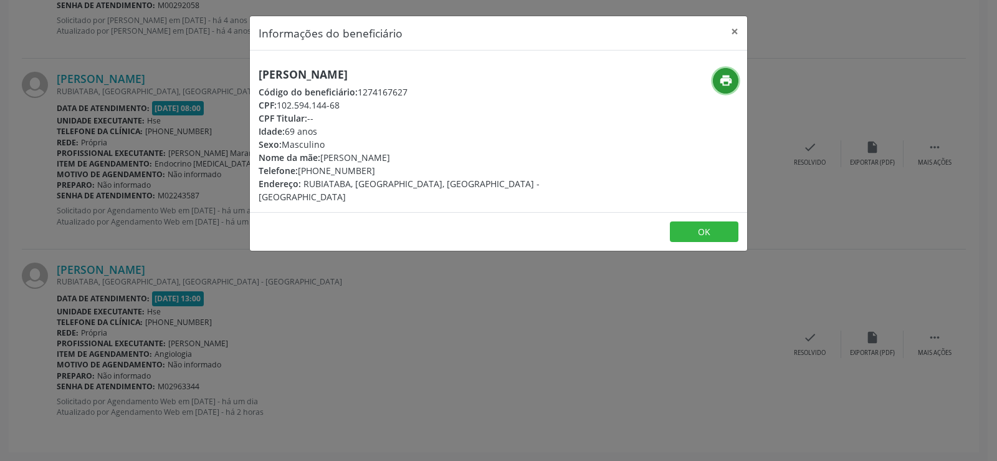
click at [719, 82] on icon "print" at bounding box center [726, 81] width 14 height 14
click at [312, 84] on div "[PERSON_NAME] Código do beneficiário: 1274167627 CPF: 102.594.144-68 CPF Titula…" at bounding box center [416, 135] width 314 height 135
click at [316, 68] on h5 "[PERSON_NAME]" at bounding box center [416, 74] width 314 height 13
click at [316, 72] on h5 "[PERSON_NAME]" at bounding box center [416, 74] width 314 height 13
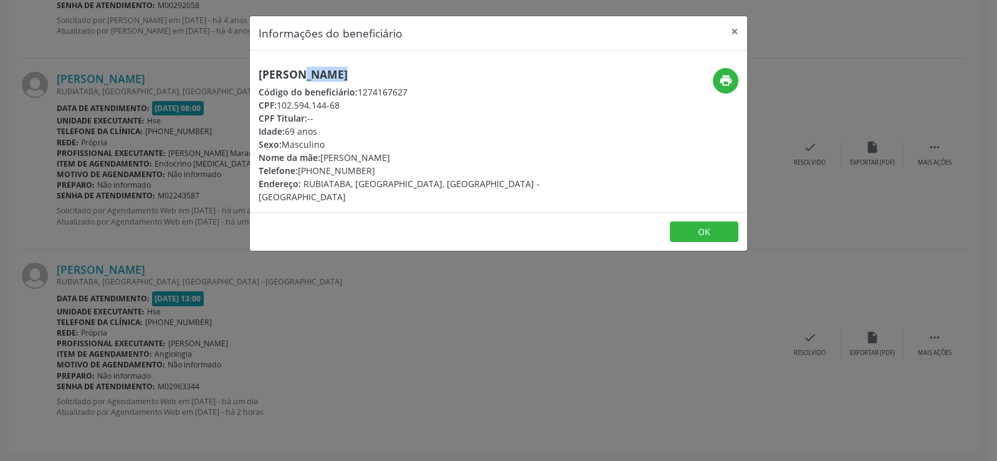
click at [316, 72] on h5 "[PERSON_NAME]" at bounding box center [416, 74] width 314 height 13
copy div "[PERSON_NAME]"
click at [199, 96] on div "Informações do beneficiário × [PERSON_NAME] Código do beneficiário: 1274167627 …" at bounding box center [498, 230] width 997 height 461
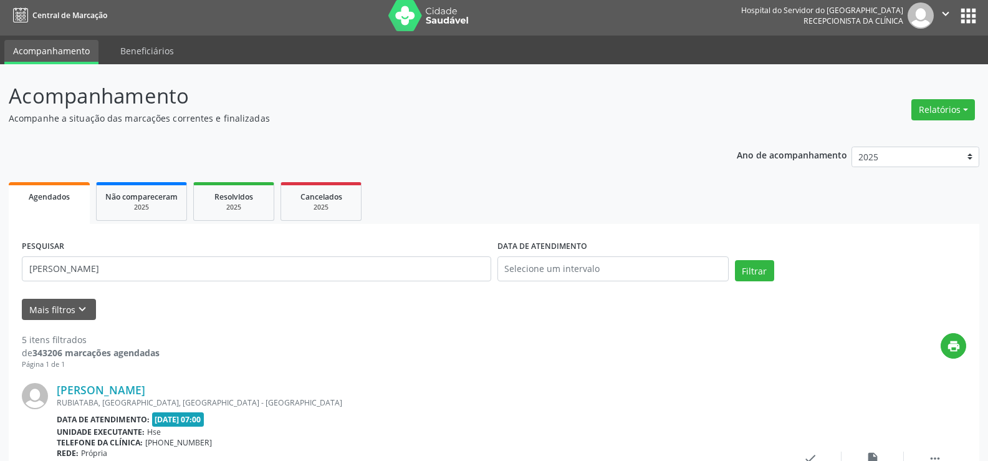
scroll to position [0, 0]
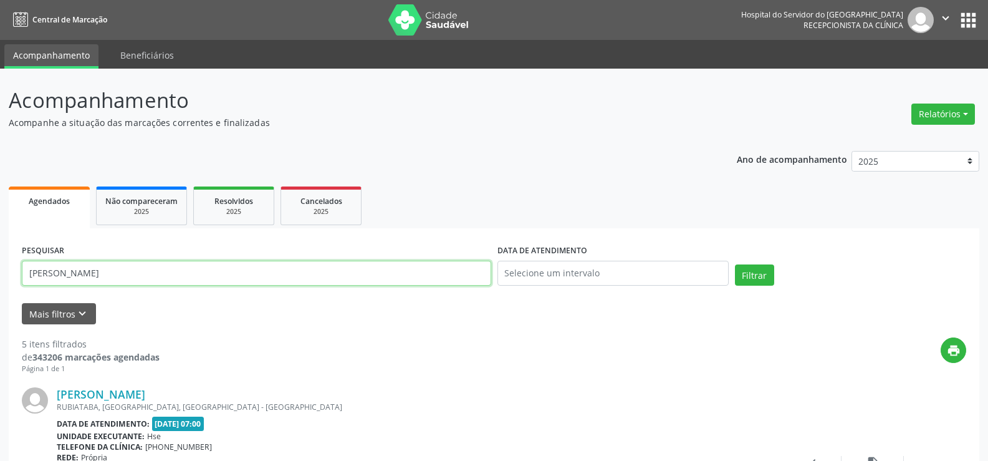
click at [223, 277] on input "[PERSON_NAME]" at bounding box center [256, 273] width 469 height 25
paste input "[PERSON_NAME]"
click at [735, 264] on button "Filtrar" at bounding box center [754, 274] width 39 height 21
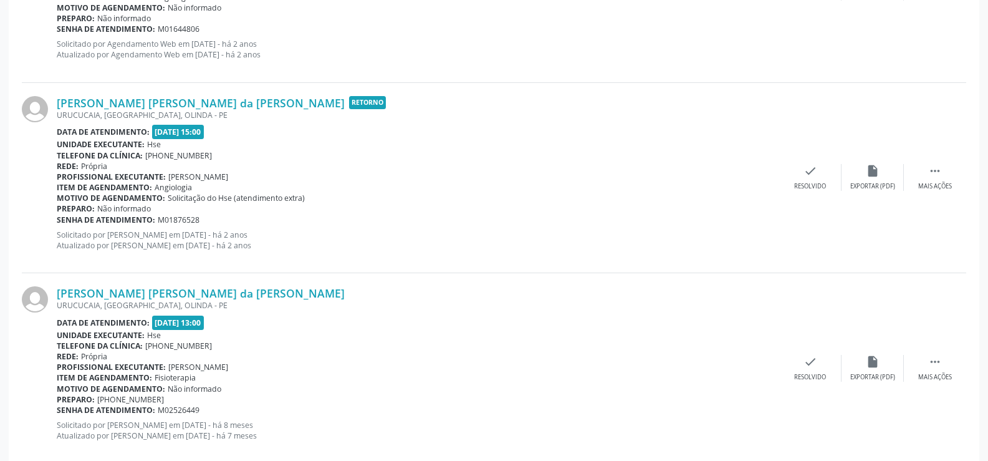
scroll to position [1648, 0]
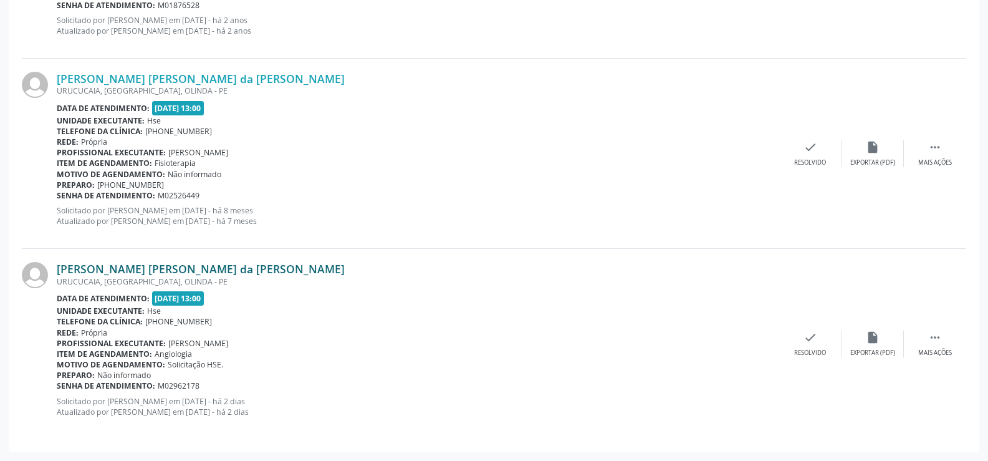
click at [221, 276] on link "[PERSON_NAME] [PERSON_NAME] da [PERSON_NAME]" at bounding box center [201, 269] width 288 height 14
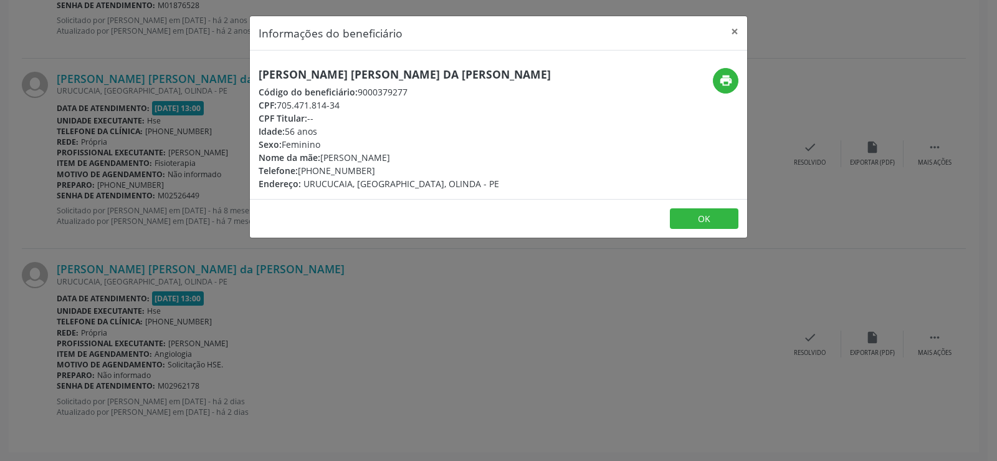
click at [338, 75] on h5 "[PERSON_NAME] [PERSON_NAME] da [PERSON_NAME]" at bounding box center [405, 74] width 292 height 13
copy div "[PERSON_NAME] [PERSON_NAME] da [PERSON_NAME]"
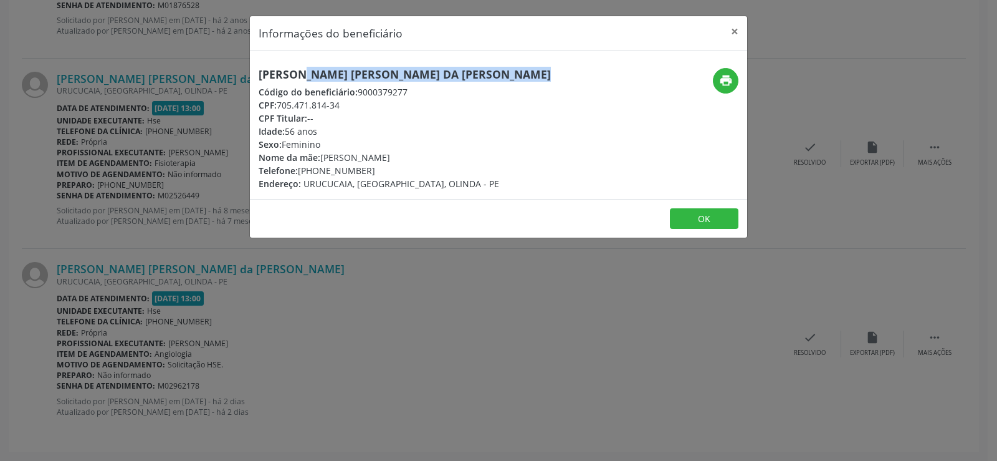
click at [133, 81] on div "Informações do beneficiário × [PERSON_NAME] da [PERSON_NAME] Código do benefici…" at bounding box center [498, 230] width 997 height 461
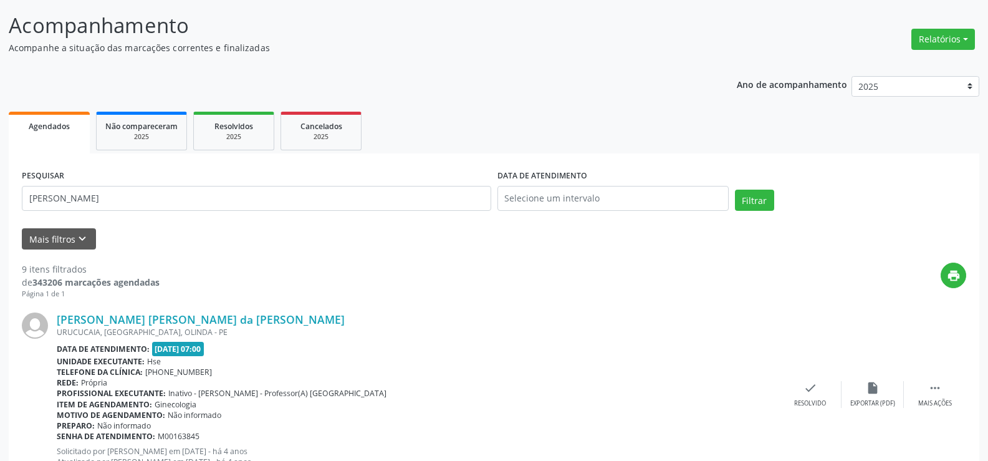
scroll to position [0, 0]
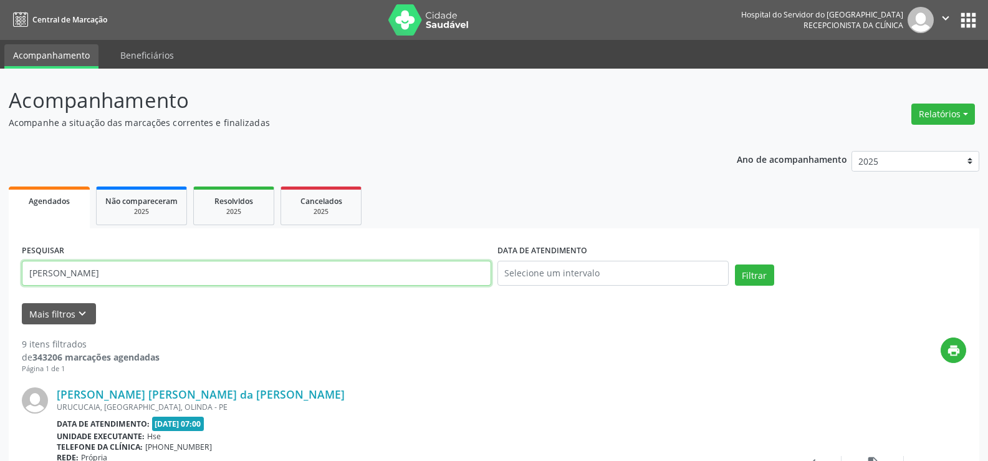
click at [270, 277] on input "[PERSON_NAME]" at bounding box center [256, 273] width 469 height 25
paste input "[PERSON_NAME]"
click at [735, 264] on button "Filtrar" at bounding box center [754, 274] width 39 height 21
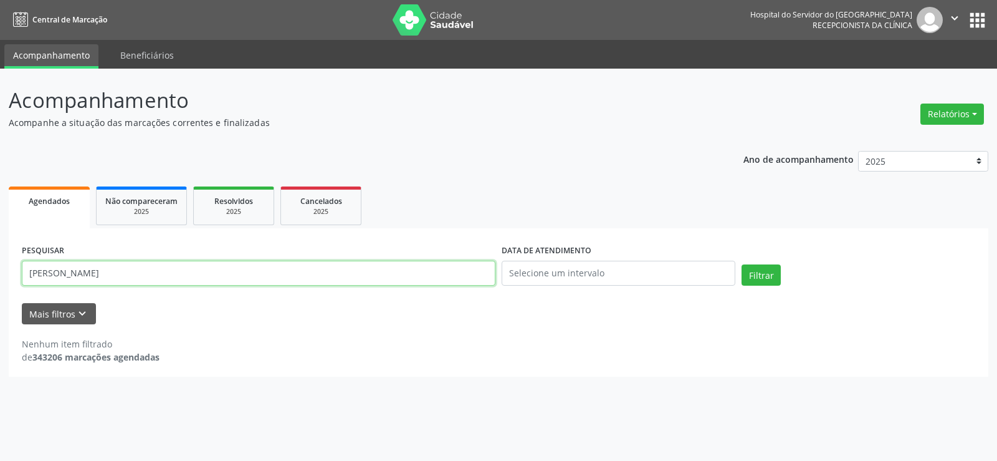
click at [270, 277] on input "[PERSON_NAME]" at bounding box center [259, 273] width 474 height 25
paste input "n"
click at [742, 264] on button "Filtrar" at bounding box center [761, 274] width 39 height 21
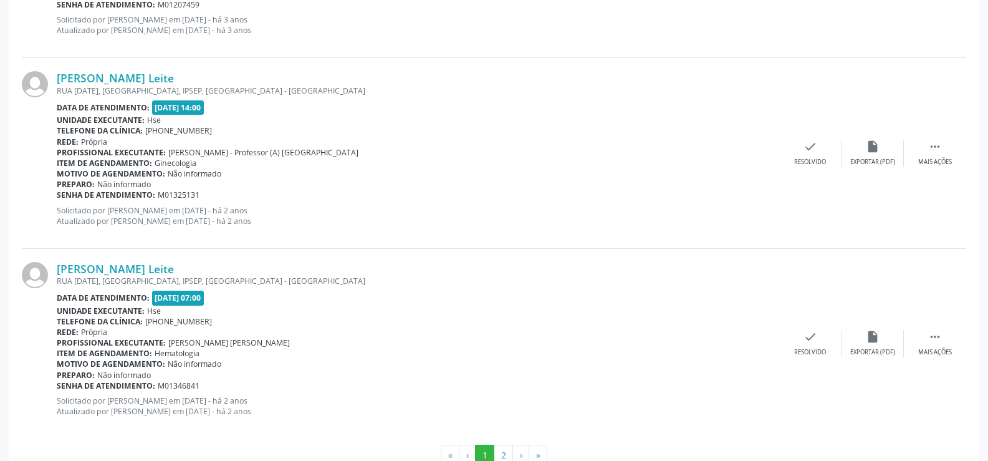
scroll to position [2826, 0]
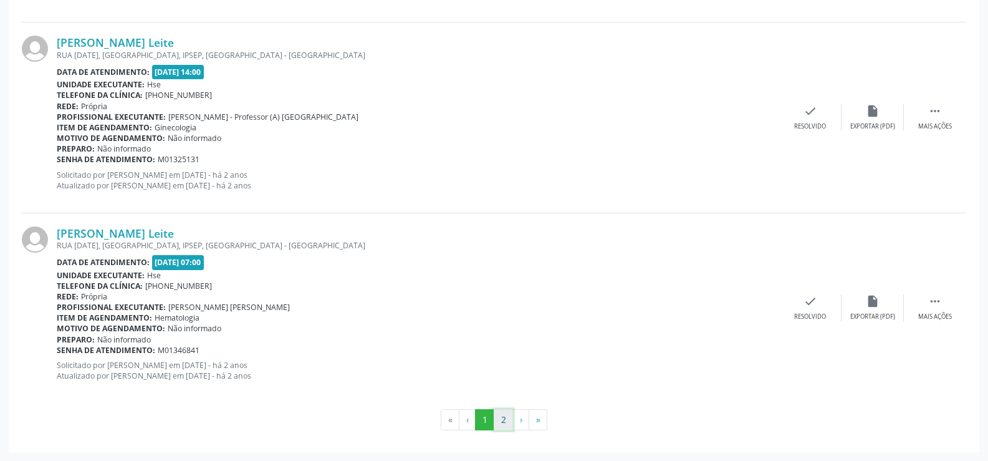
click at [496, 418] on button "2" at bounding box center [503, 419] width 19 height 21
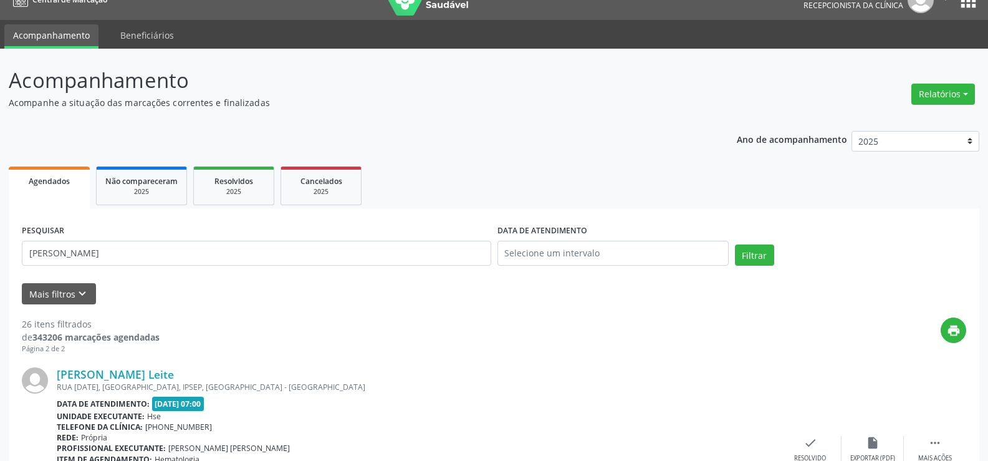
scroll to position [0, 0]
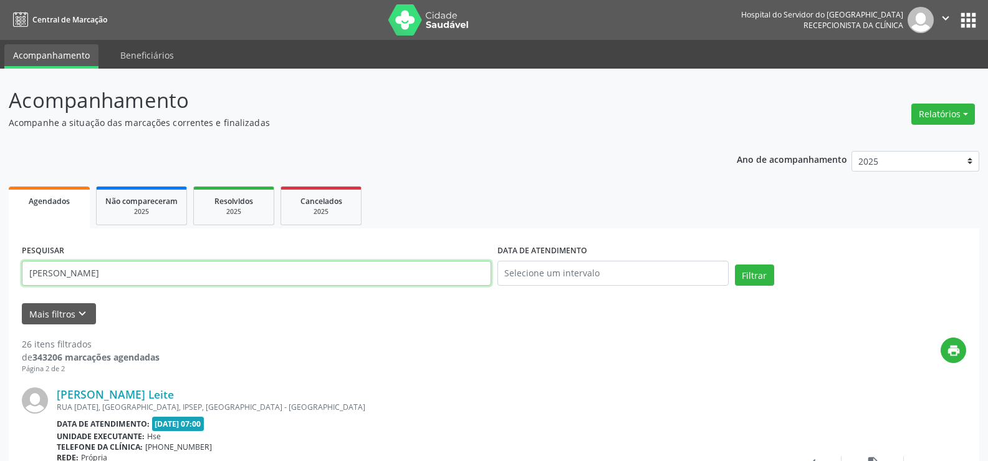
drag, startPoint x: 117, startPoint y: 270, endPoint x: 0, endPoint y: 285, distance: 117.5
paste input "[PERSON_NAME]"
click at [760, 278] on button "Filtrar" at bounding box center [754, 274] width 39 height 21
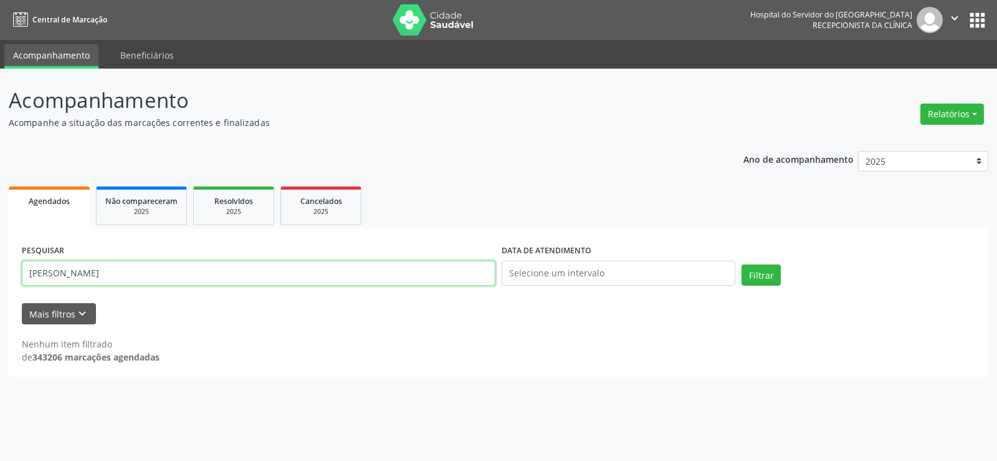
drag, startPoint x: 55, startPoint y: 275, endPoint x: 105, endPoint y: 308, distance: 59.8
click at [54, 276] on input "[PERSON_NAME]" at bounding box center [259, 273] width 474 height 25
click at [742, 264] on button "Filtrar" at bounding box center [761, 274] width 39 height 21
drag, startPoint x: 200, startPoint y: 272, endPoint x: 0, endPoint y: 264, distance: 200.2
click at [0, 264] on div "Acompanhamento Acompanhe a situação das marcações correntes e finalizadas Relat…" at bounding box center [498, 265] width 997 height 392
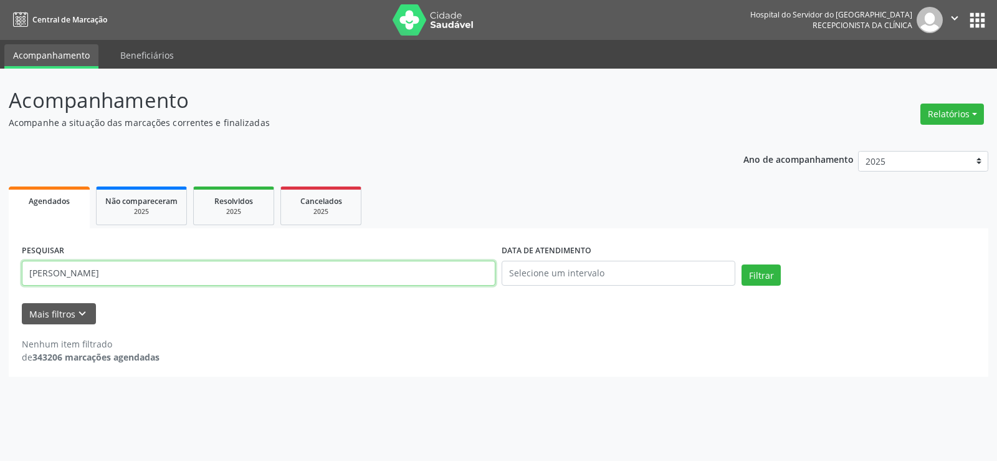
paste input "[PERSON_NAME]"
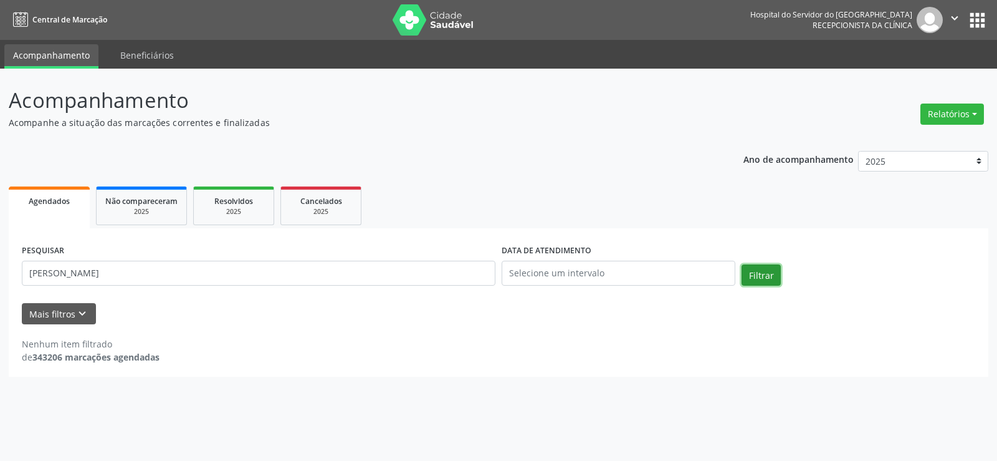
click at [744, 271] on button "Filtrar" at bounding box center [761, 274] width 39 height 21
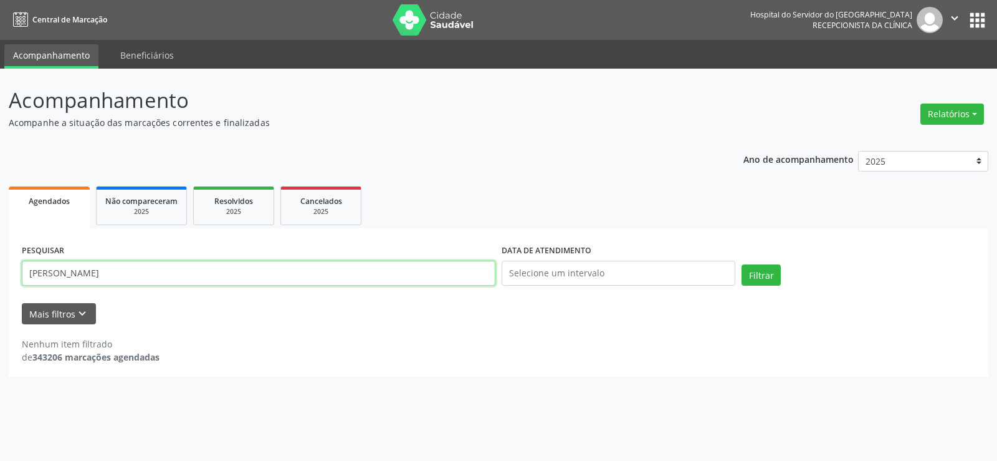
drag, startPoint x: 190, startPoint y: 275, endPoint x: 0, endPoint y: 272, distance: 189.5
click at [0, 272] on div "Acompanhamento Acompanhe a situação das marcações correntes e finalizadas Relat…" at bounding box center [498, 265] width 997 height 392
paste input "[PERSON_NAME]"
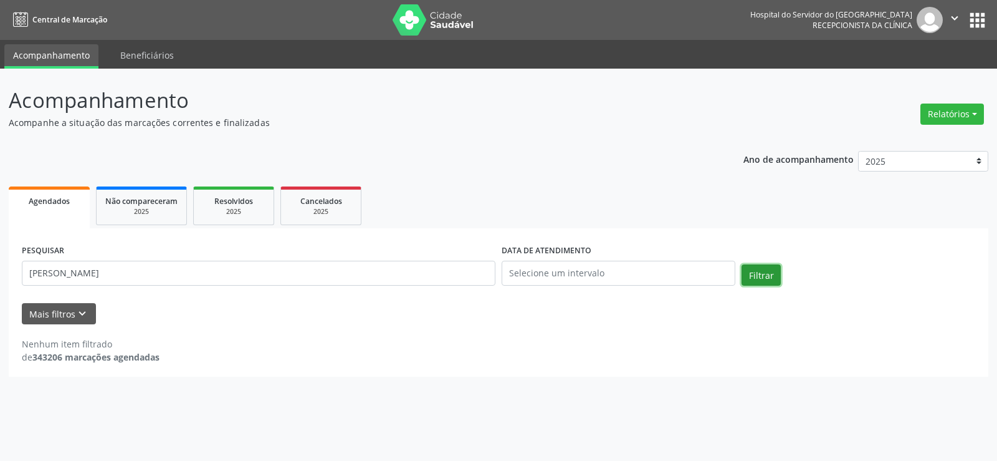
click at [775, 276] on button "Filtrar" at bounding box center [761, 274] width 39 height 21
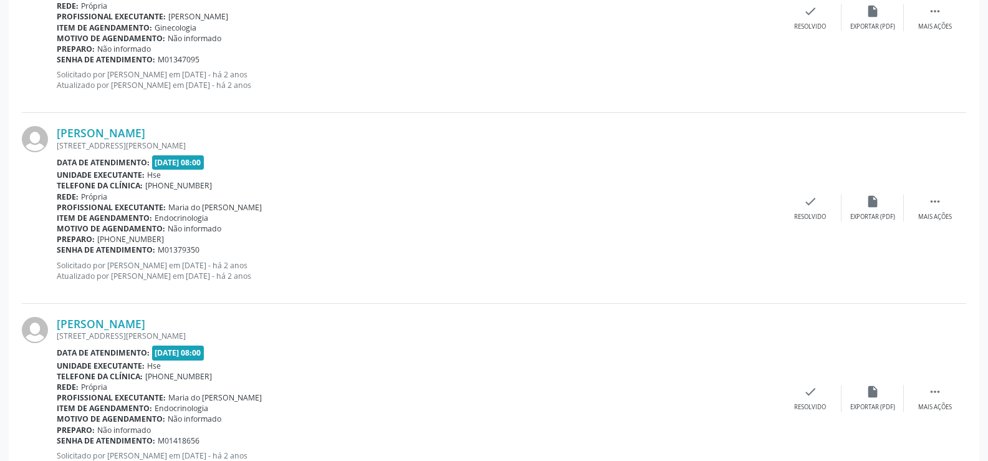
scroll to position [2826, 0]
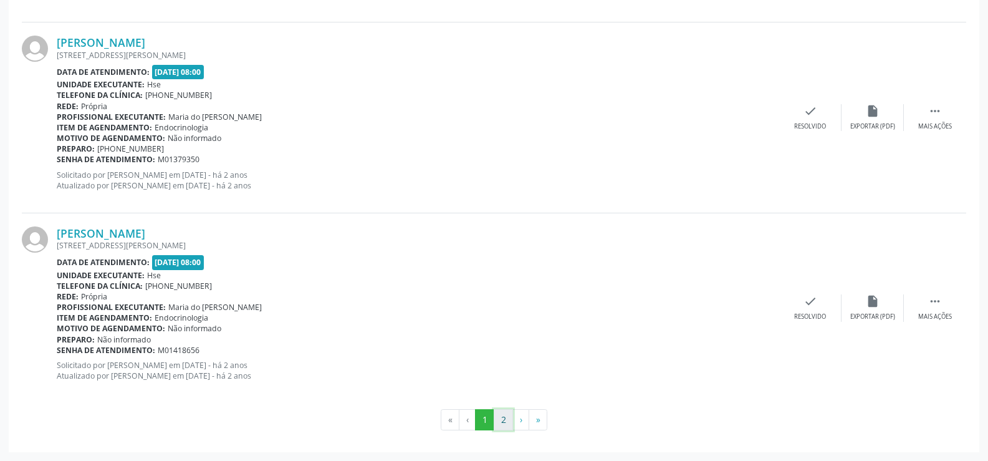
click at [510, 415] on button "2" at bounding box center [503, 419] width 19 height 21
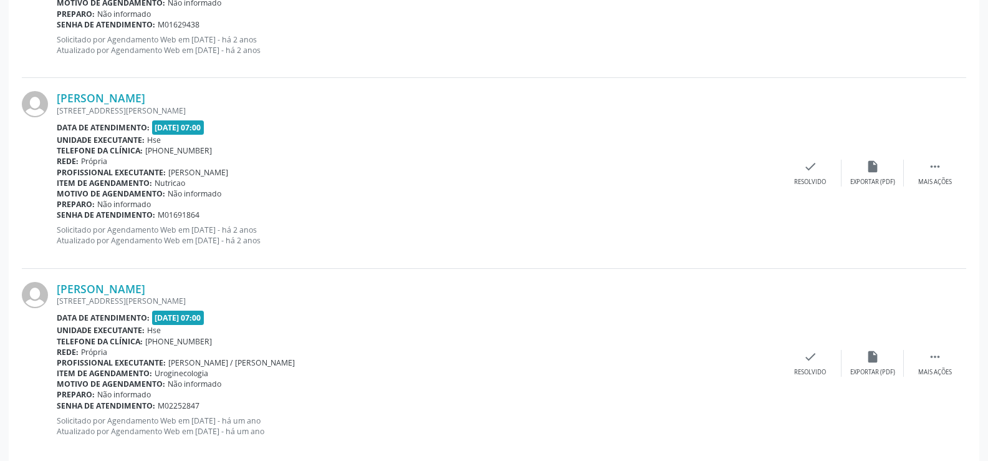
scroll to position [1303, 0]
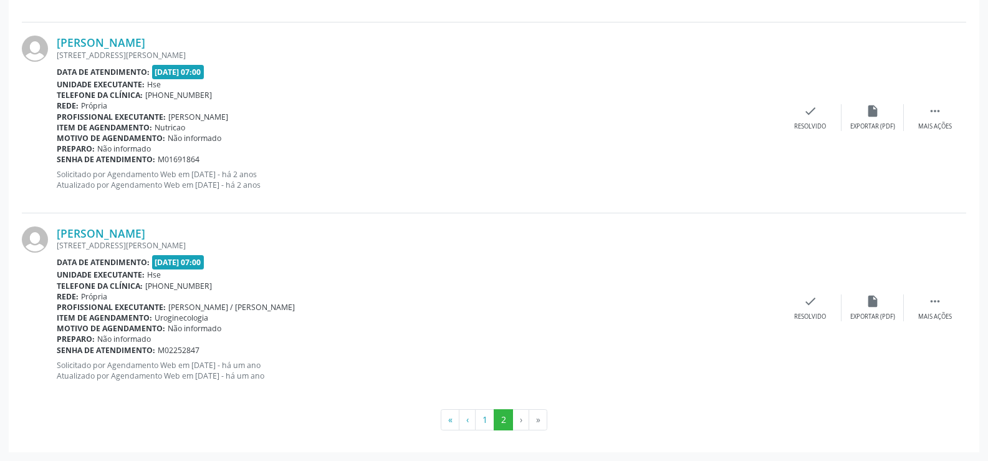
drag, startPoint x: 248, startPoint y: 233, endPoint x: 52, endPoint y: 234, distance: 196.4
click at [52, 234] on div "[PERSON_NAME] [STREET_ADDRESS][PERSON_NAME] Data de atendimento: [DATE] 07:00 U…" at bounding box center [494, 308] width 944 height 190
copy div "[PERSON_NAME]"
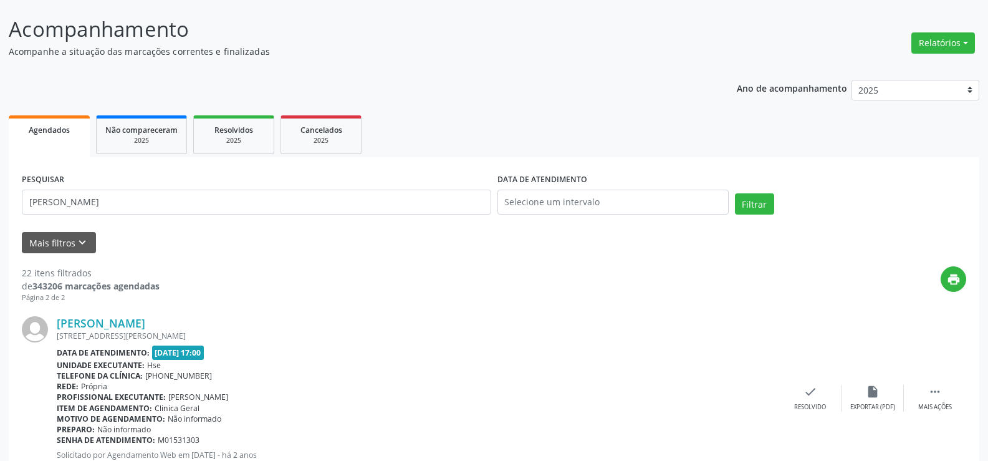
scroll to position [0, 0]
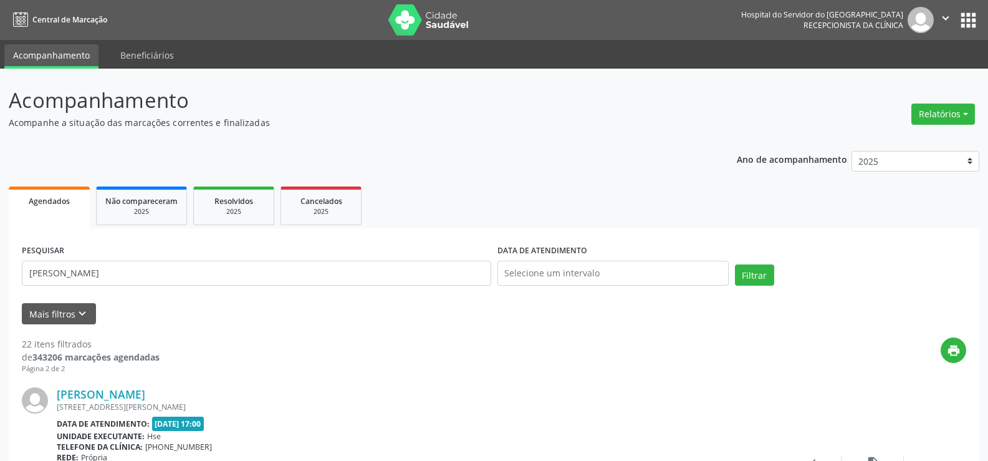
click at [282, 310] on div "Mais filtros keyboard_arrow_down" at bounding box center [494, 314] width 951 height 22
click at [292, 280] on input "[PERSON_NAME]" at bounding box center [256, 273] width 469 height 25
drag, startPoint x: 241, startPoint y: 279, endPoint x: 0, endPoint y: 282, distance: 240.7
click at [735, 264] on button "Filtrar" at bounding box center [754, 274] width 39 height 21
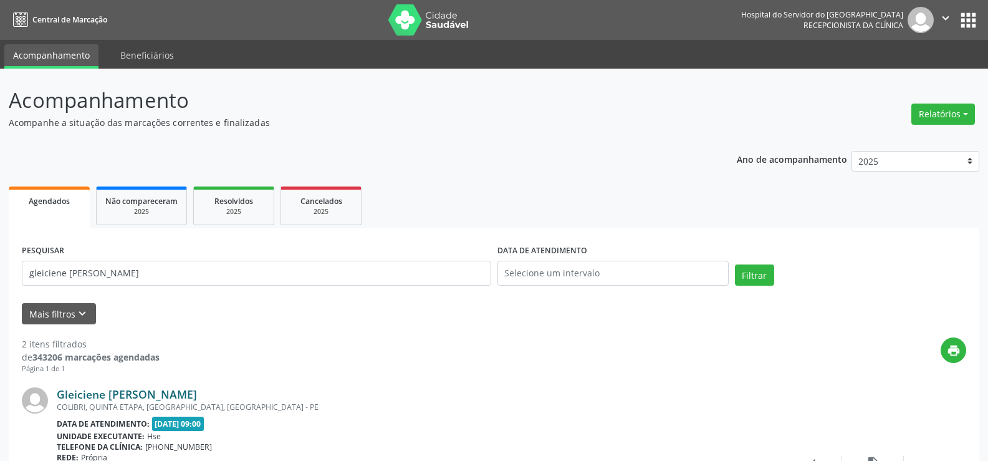
click at [197, 396] on link "Gleiciene [PERSON_NAME]" at bounding box center [127, 394] width 140 height 14
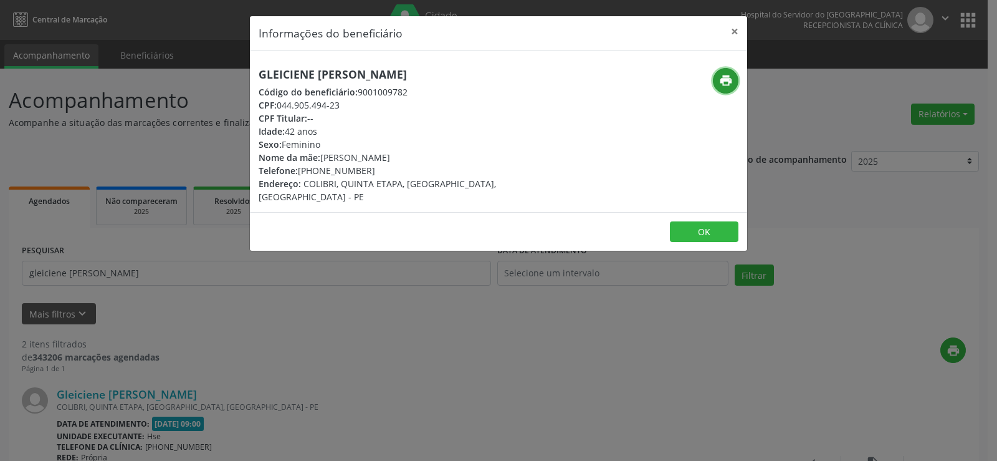
click at [726, 83] on icon "print" at bounding box center [726, 81] width 14 height 14
click at [732, 32] on button "×" at bounding box center [734, 31] width 25 height 31
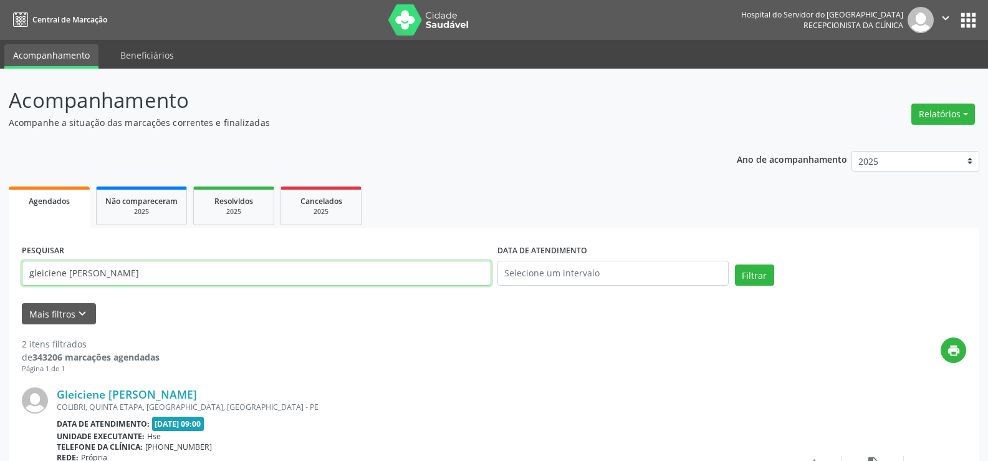
drag, startPoint x: 103, startPoint y: 269, endPoint x: 0, endPoint y: 270, distance: 102.9
click at [0, 270] on div "Acompanhamento Acompanhe a situação das marcações correntes e finalizadas Relat…" at bounding box center [494, 423] width 988 height 708
paste input "EDVANIRA MODESTO DE FRANCA"
type input "EDVANIRA MODESTO DE FRANCA"
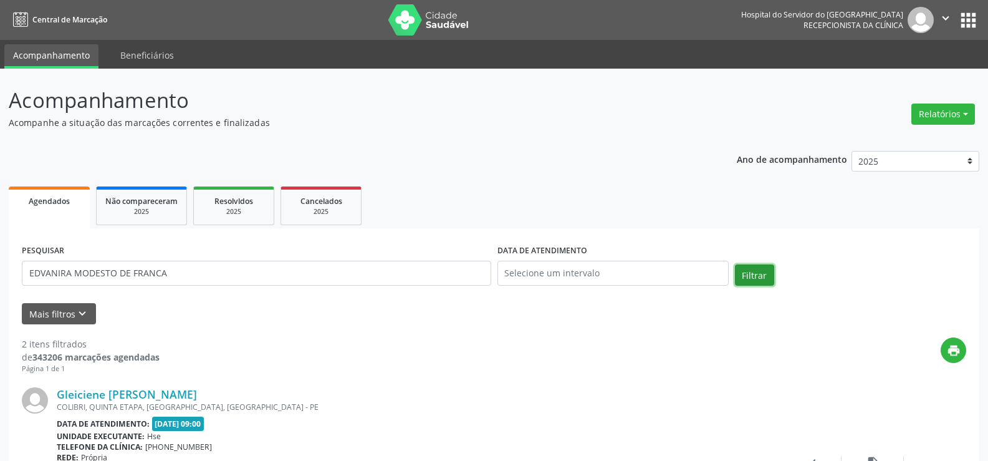
click at [759, 279] on button "Filtrar" at bounding box center [754, 274] width 39 height 21
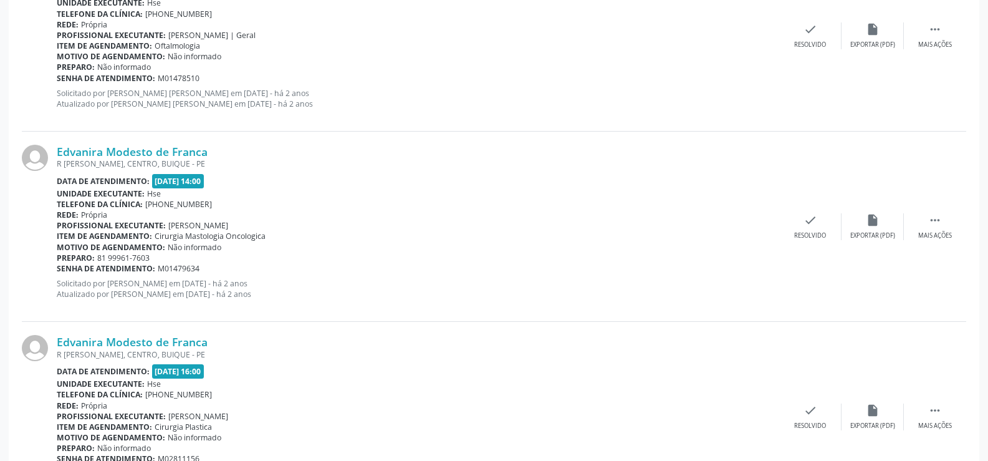
scroll to position [696, 0]
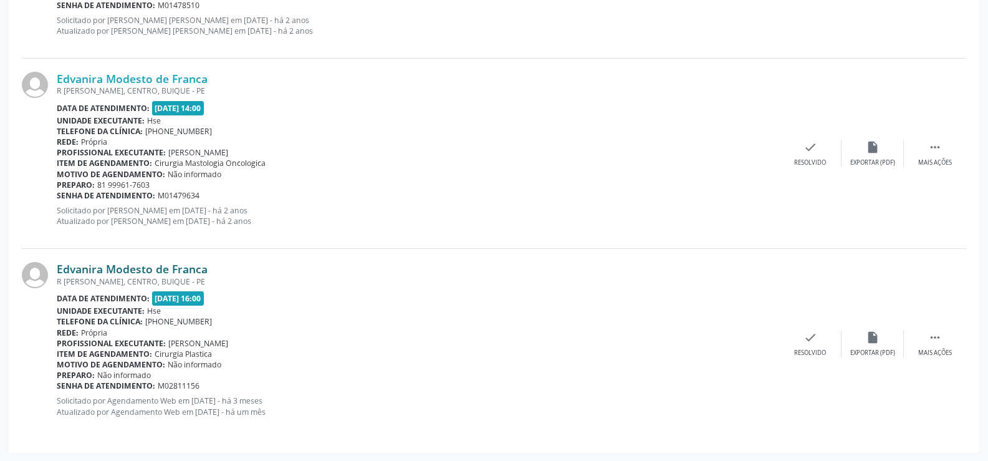
click at [186, 266] on link "Edvanira Modesto de Franca" at bounding box center [132, 269] width 151 height 14
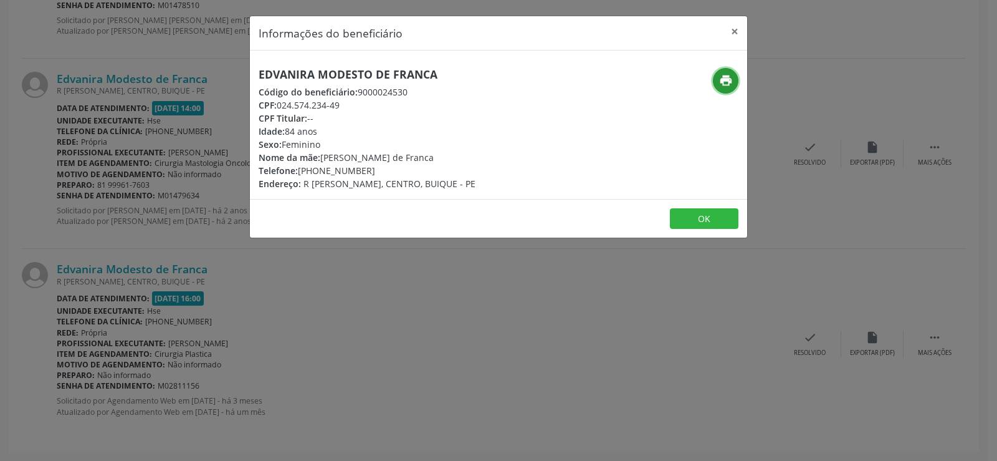
click at [719, 90] on button "print" at bounding box center [726, 81] width 26 height 26
click at [735, 26] on button "×" at bounding box center [734, 31] width 25 height 31
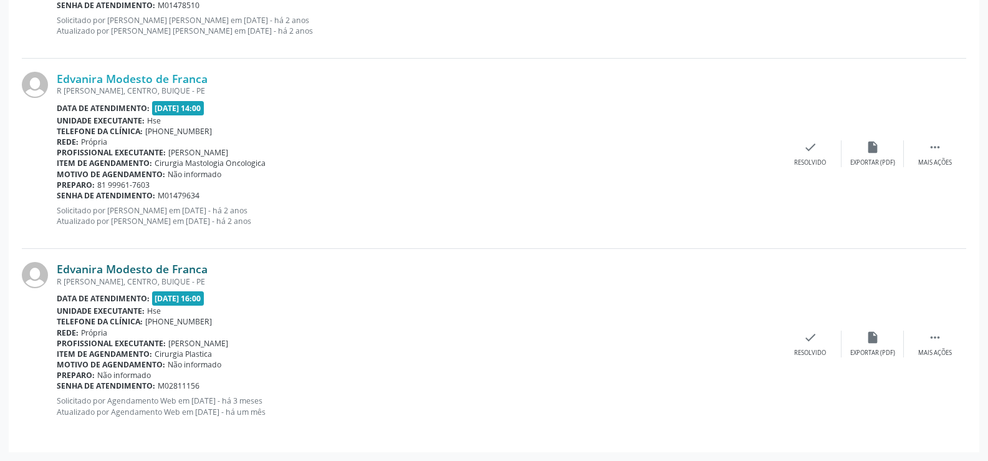
drag, startPoint x: 211, startPoint y: 265, endPoint x: 57, endPoint y: 269, distance: 154.7
click at [57, 269] on div "Edvanira Modesto de Franca" at bounding box center [418, 269] width 722 height 14
copy link "Edvanira Modesto de Franca"
